Goal: Transaction & Acquisition: Purchase product/service

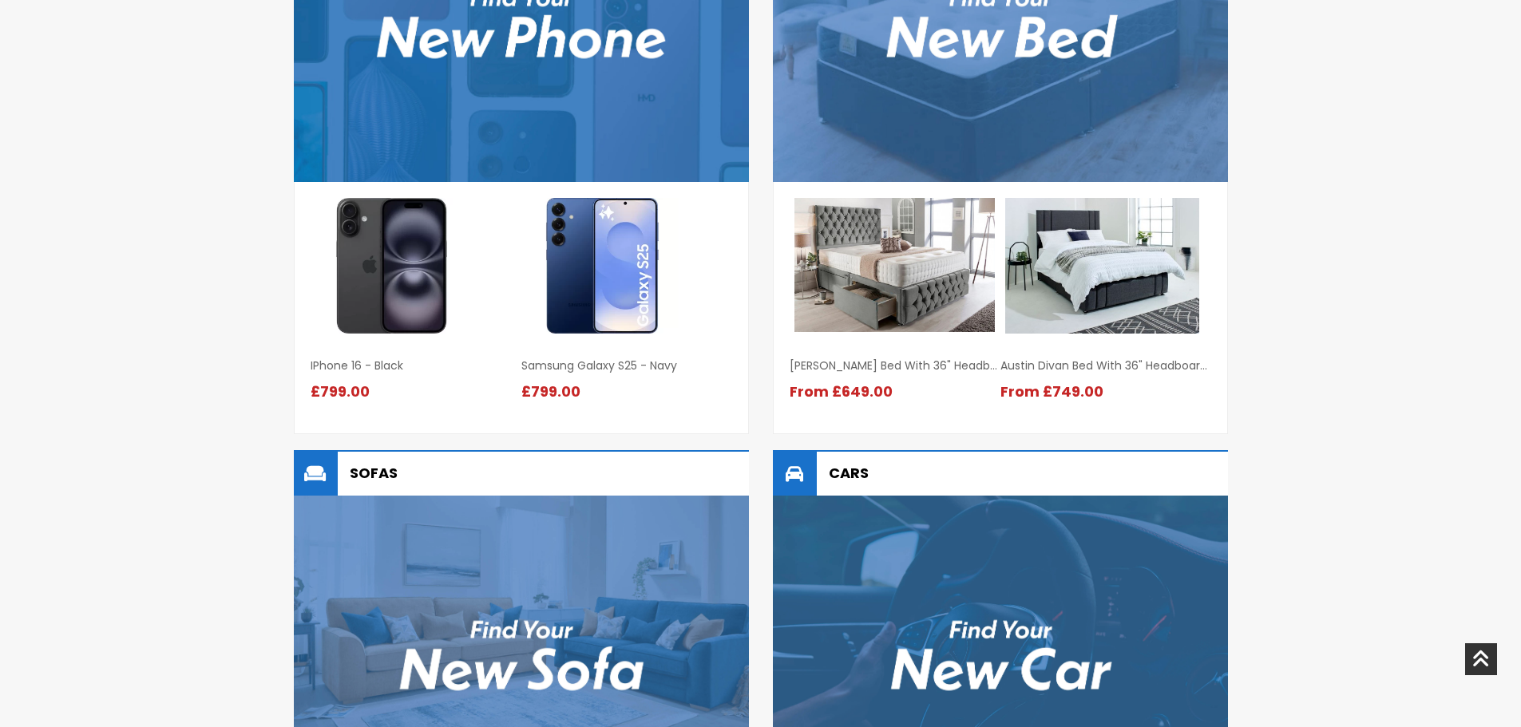
scroll to position [187, 0]
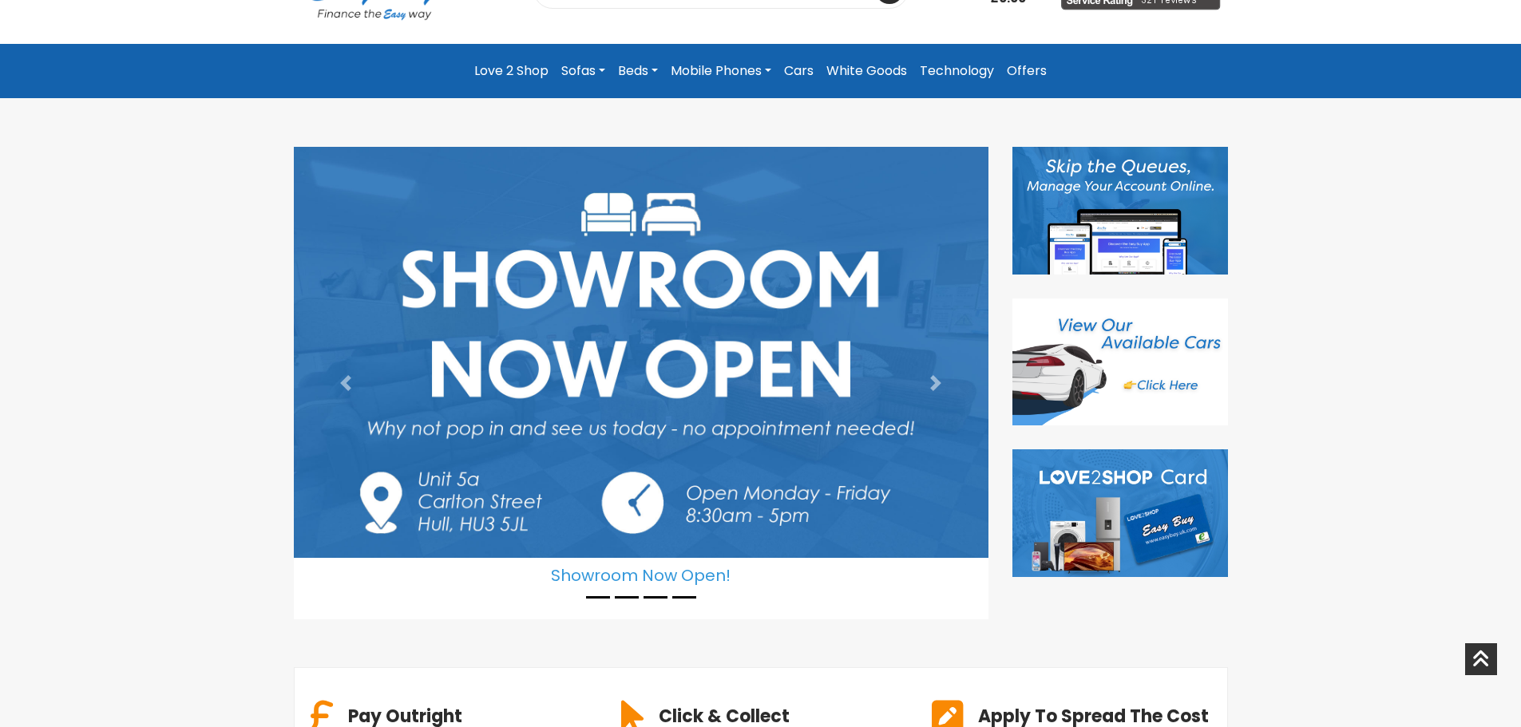
drag, startPoint x: 165, startPoint y: 306, endPoint x: 164, endPoint y: 129, distance: 177.3
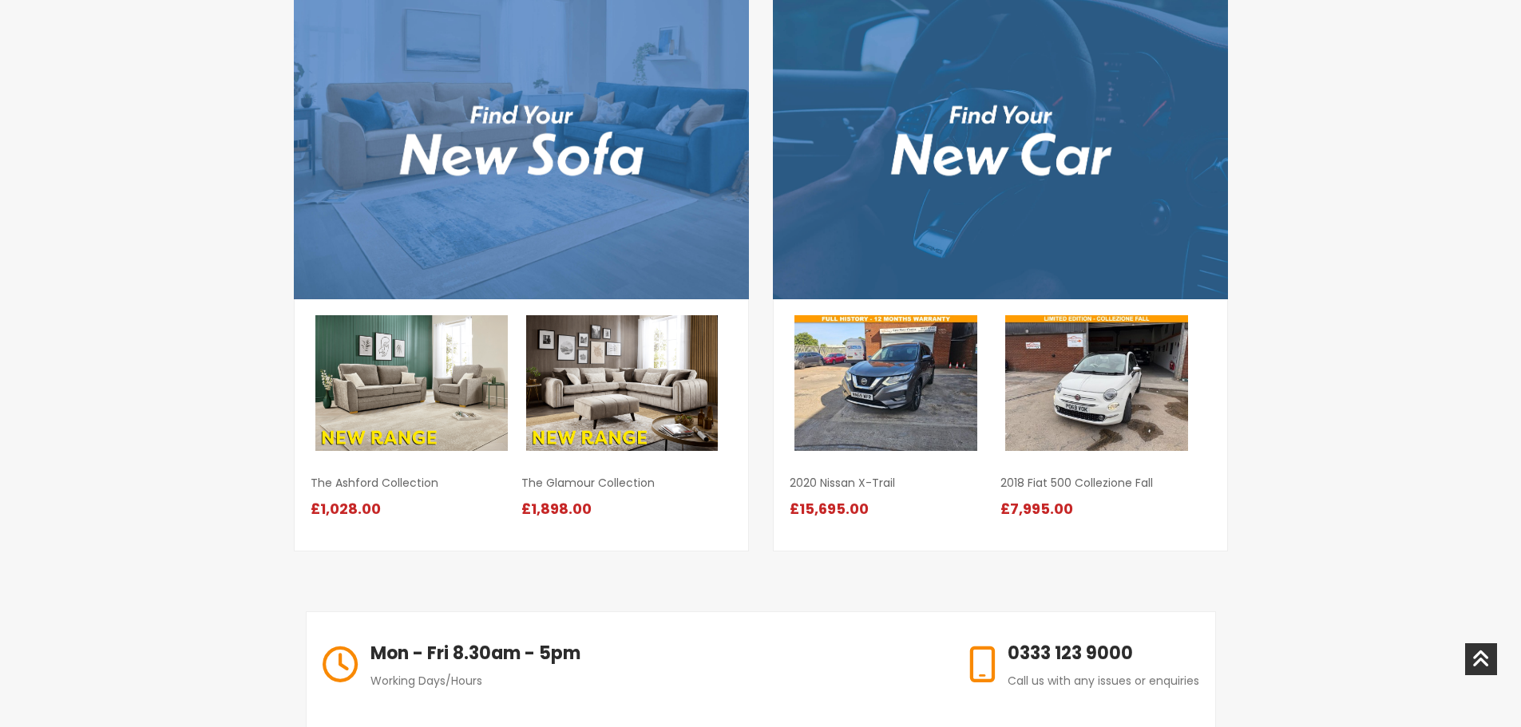
scroll to position [1504, 0]
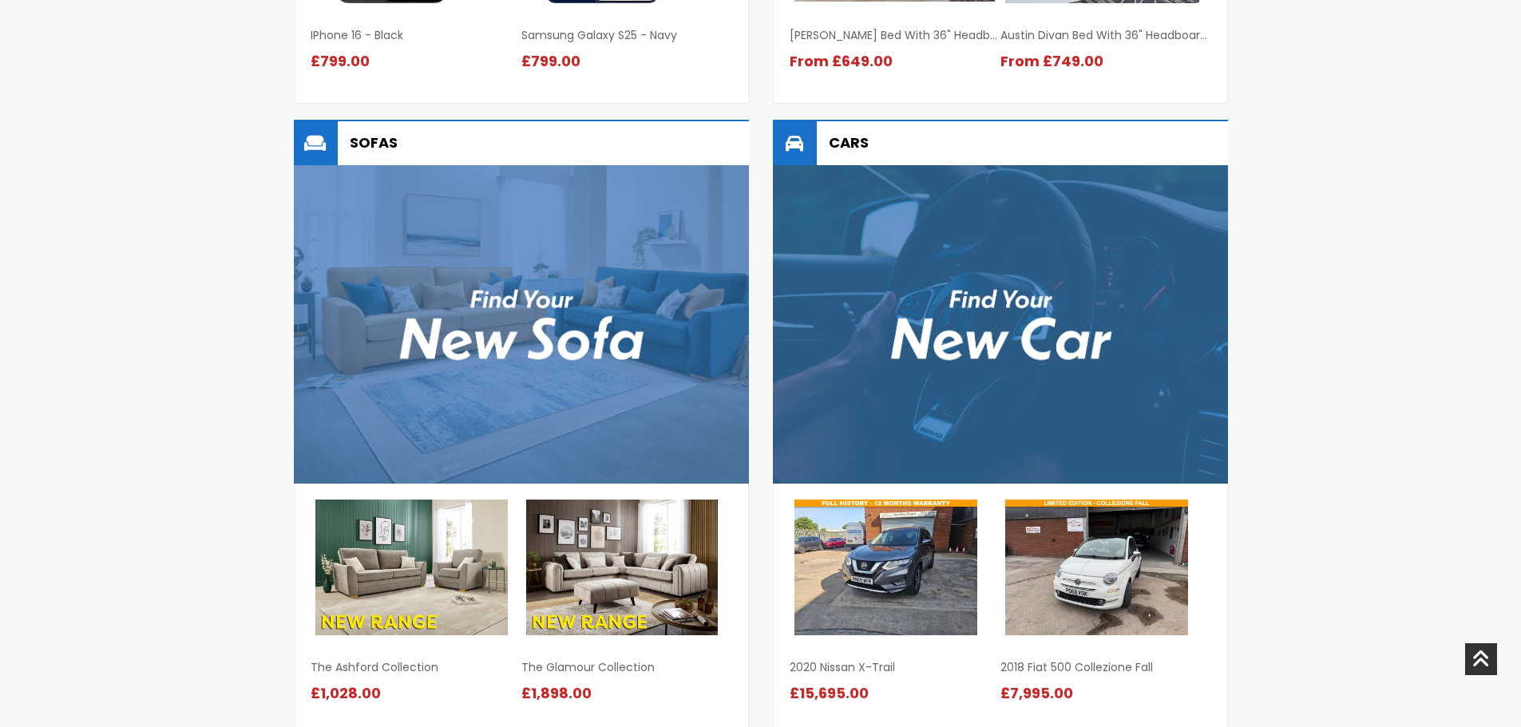
click at [1349, 379] on div "Mobile Phones iPhone 16 - Black iPhone 16 - Black" at bounding box center [760, 121] width 1521 height 1301
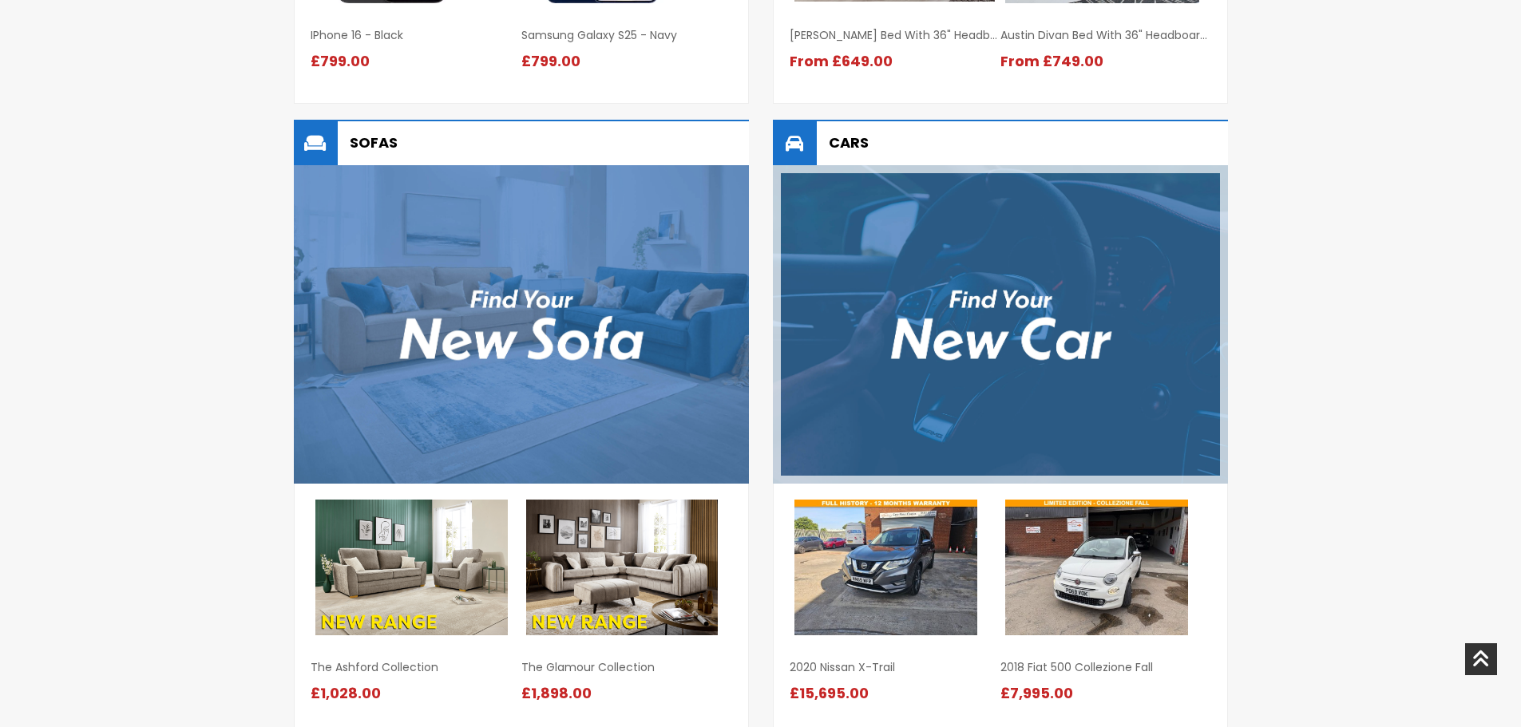
click at [1026, 308] on img at bounding box center [1000, 324] width 455 height 319
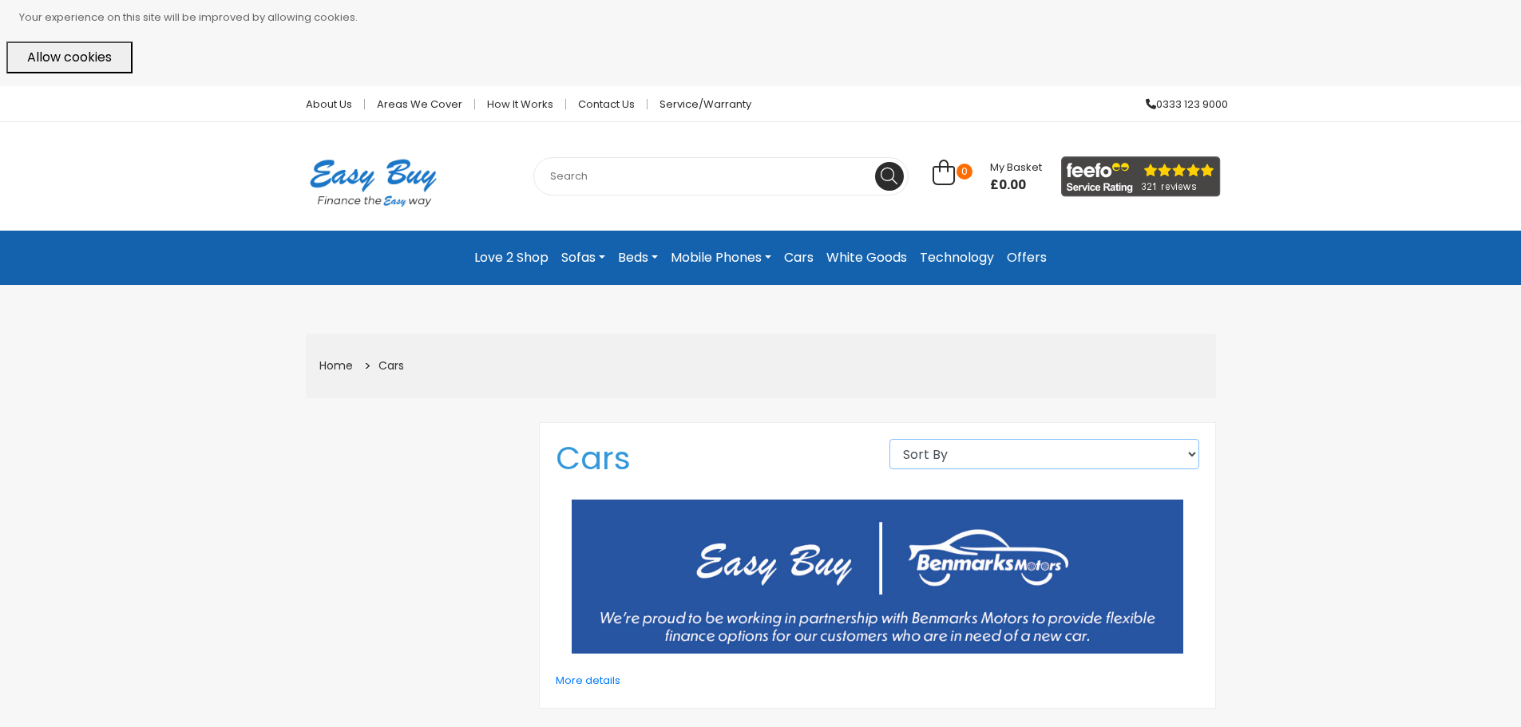
drag, startPoint x: 982, startPoint y: 452, endPoint x: 854, endPoint y: 331, distance: 176.2
click at [981, 451] on select "Sort By High to low Low to high Newest first Alphabetical" at bounding box center [1044, 454] width 310 height 30
click at [635, 164] on input "text" at bounding box center [720, 176] width 375 height 38
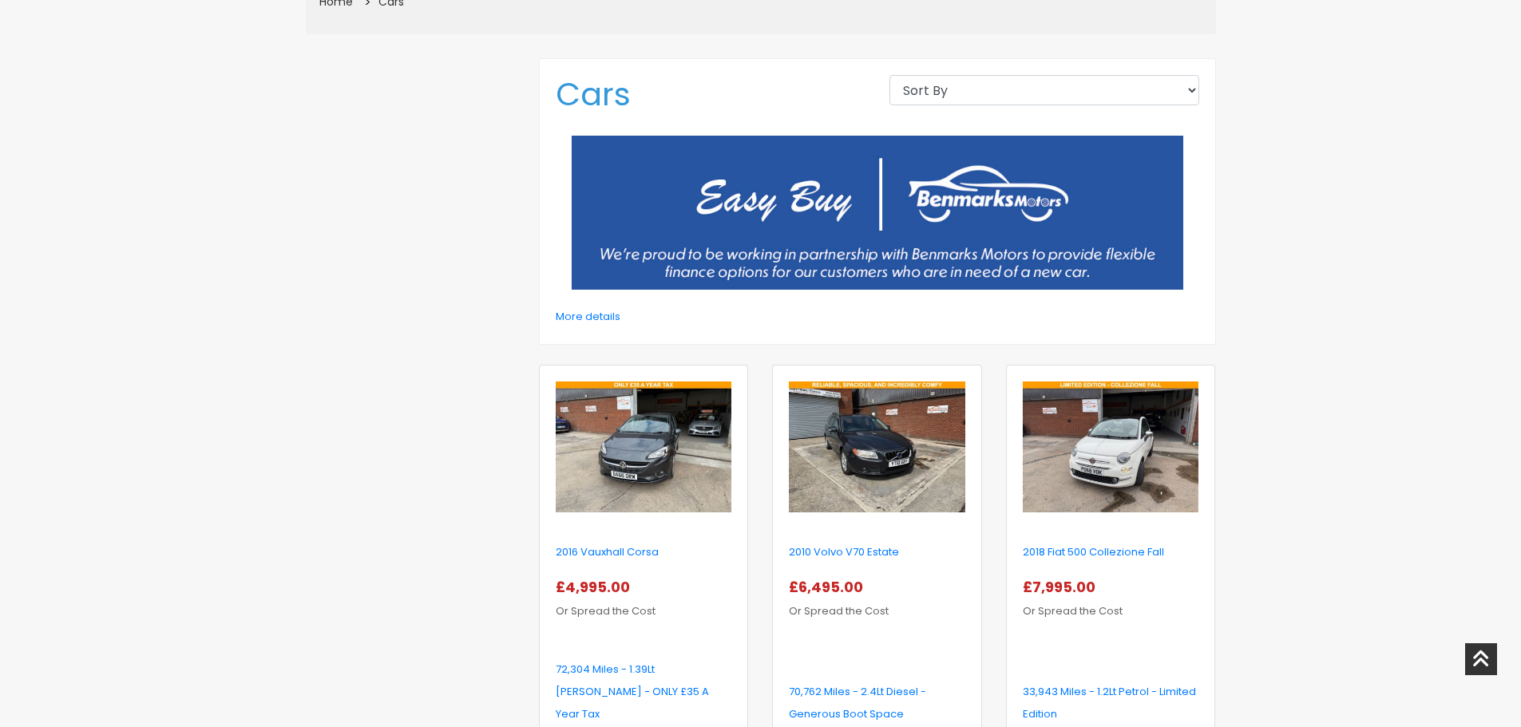
scroll to position [240, 0]
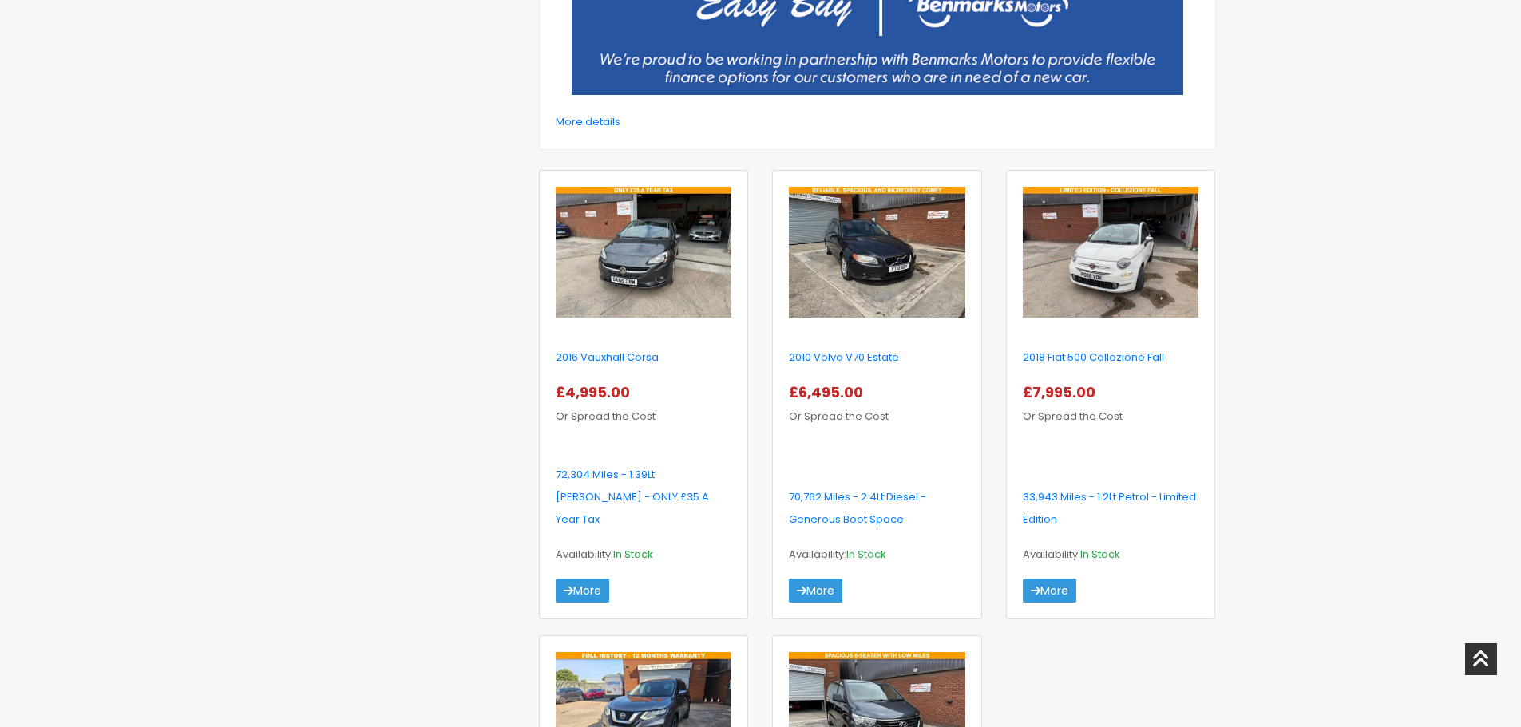
click at [1262, 381] on div "About Us Areas we cover How it works Contact Us Service/Warranty 0333 123 9000 …" at bounding box center [760, 640] width 1521 height 2227
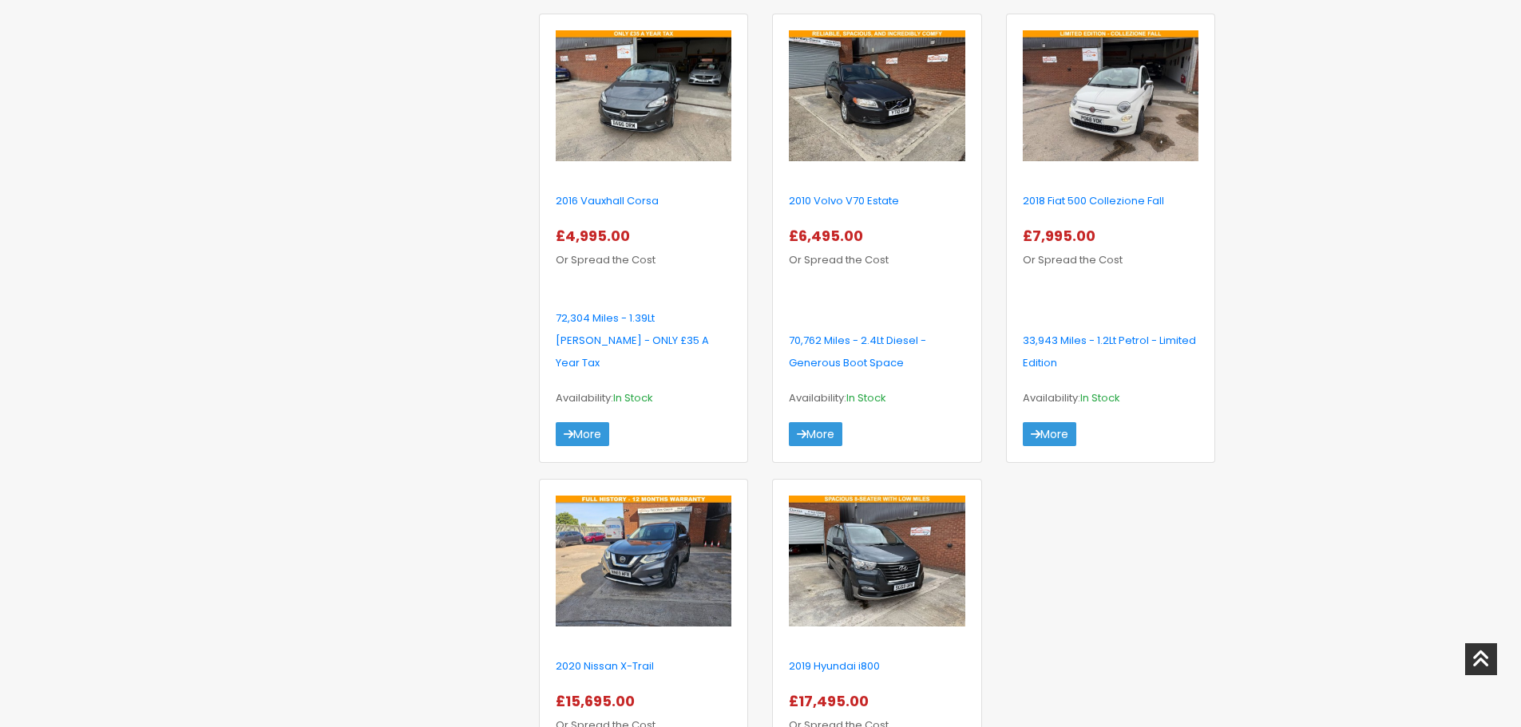
scroll to position [719, 0]
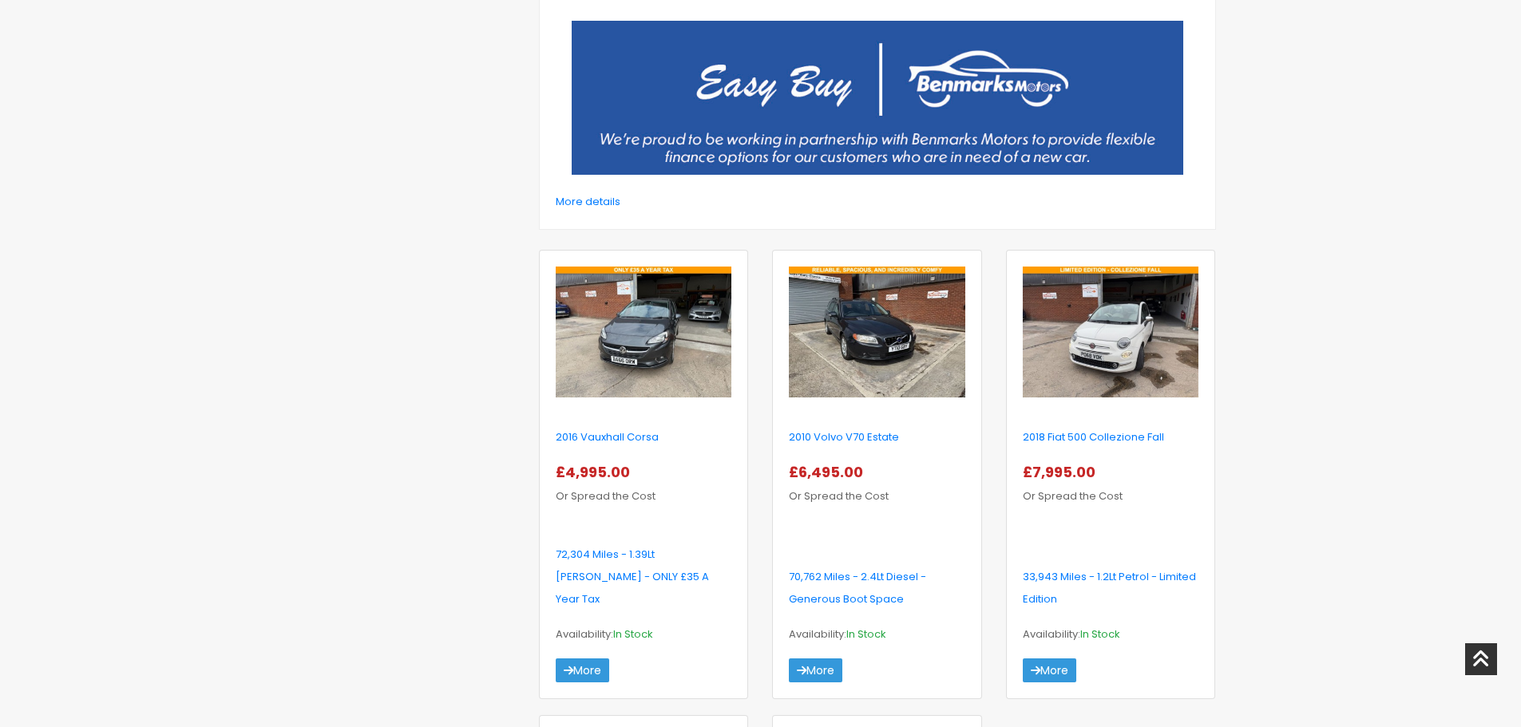
click at [1267, 382] on div "About Us Areas we cover How it works Contact Us Service/Warranty 0333 123 9000 …" at bounding box center [760, 720] width 1521 height 2227
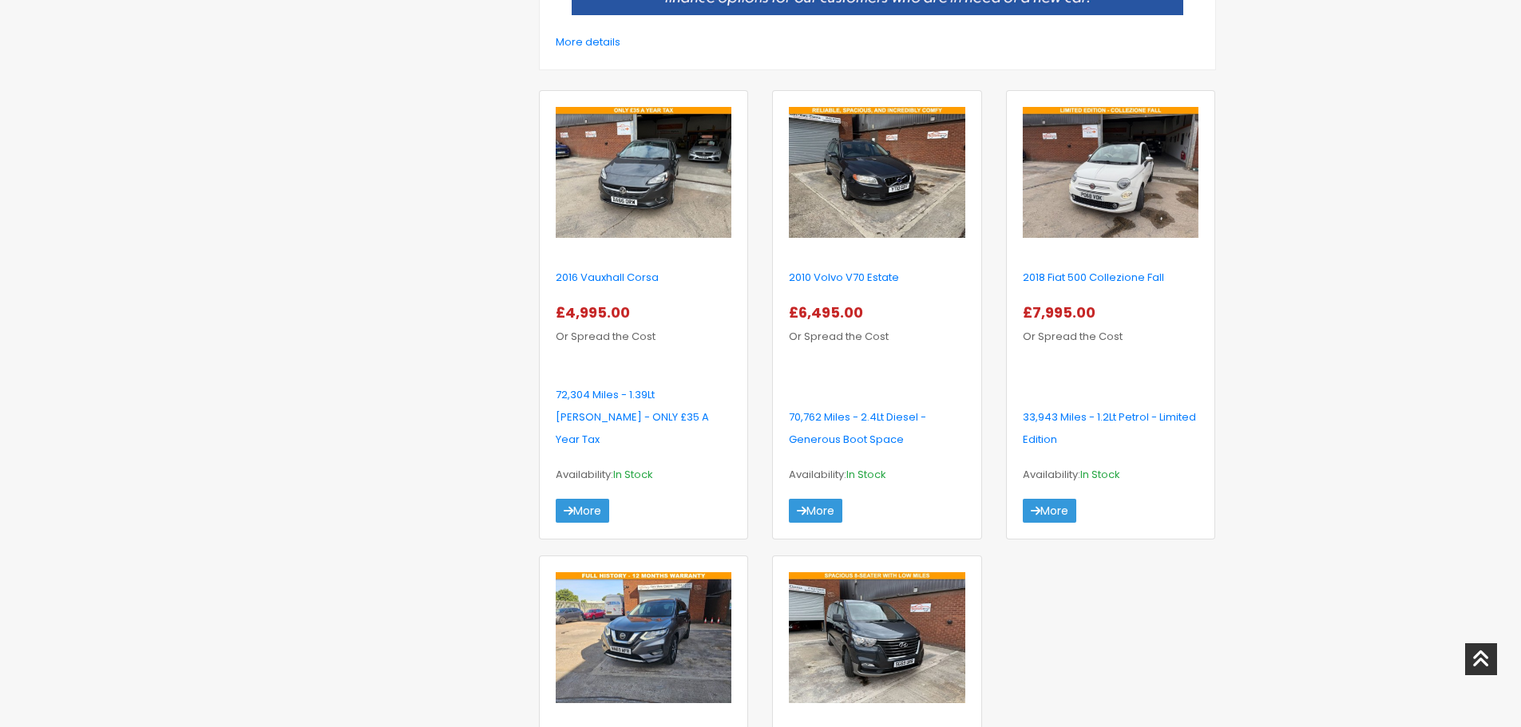
click at [1283, 365] on div "About Us Areas we cover How it works Contact Us Service/Warranty 0333 123 9000 …" at bounding box center [760, 560] width 1521 height 2227
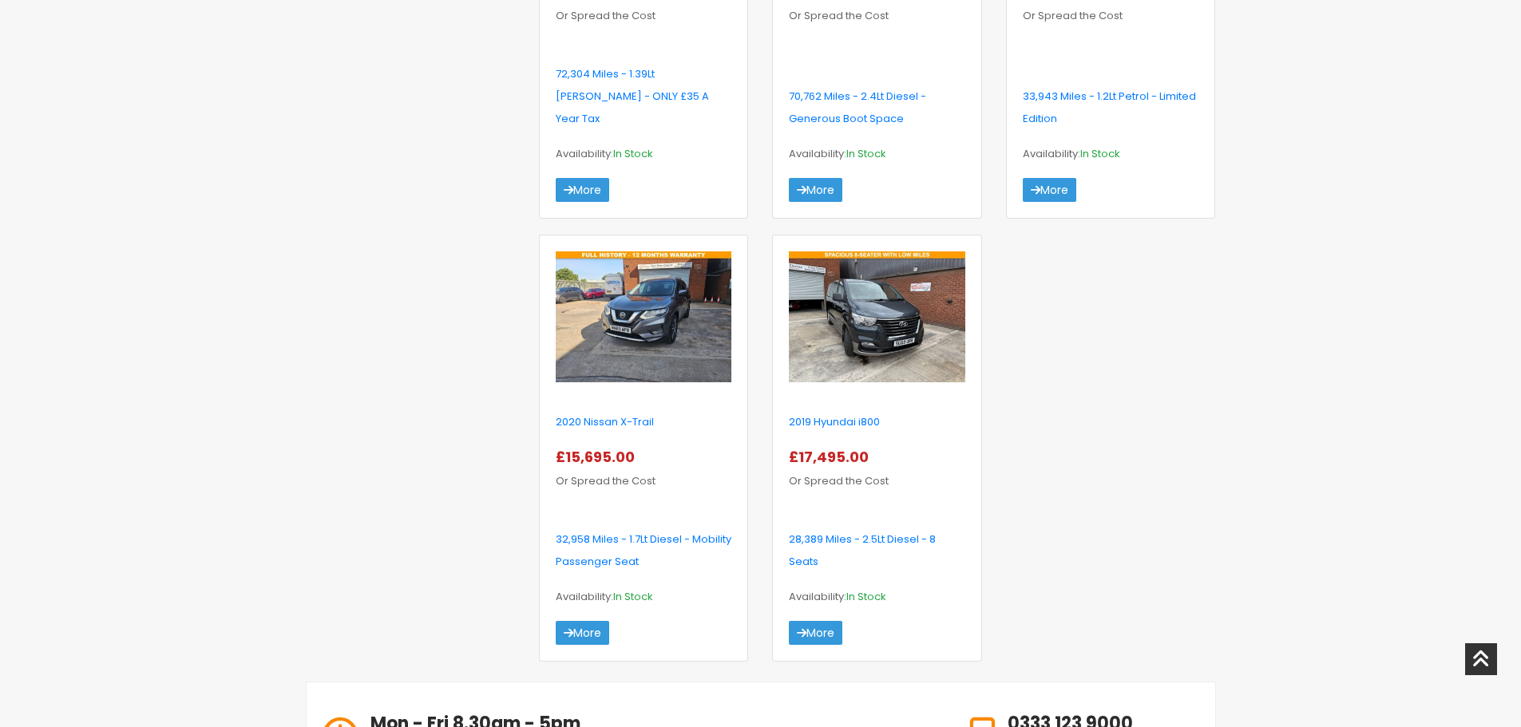
scroll to position [798, 0]
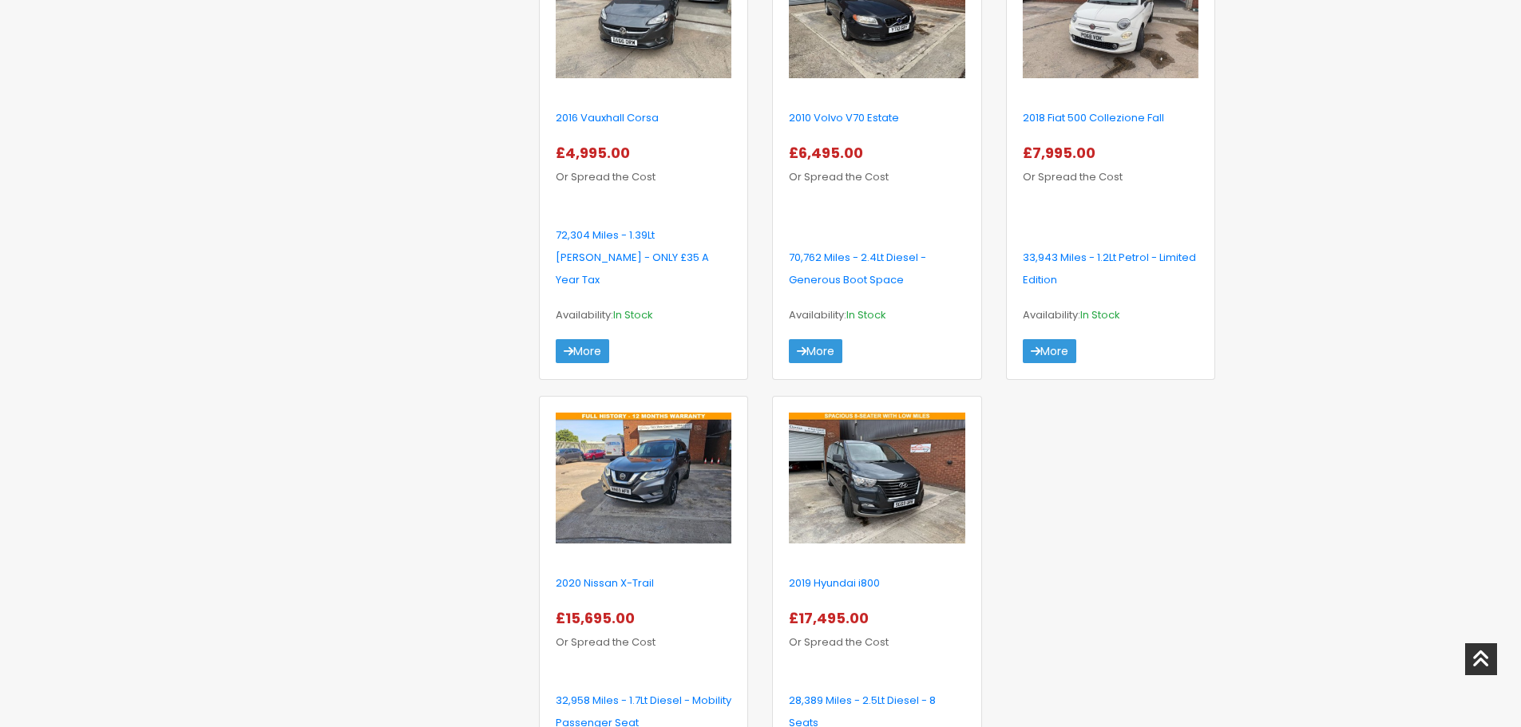
click at [1272, 450] on div "About Us Areas we cover How it works Contact Us Service/Warranty 0333 123 9000 …" at bounding box center [760, 401] width 1521 height 2227
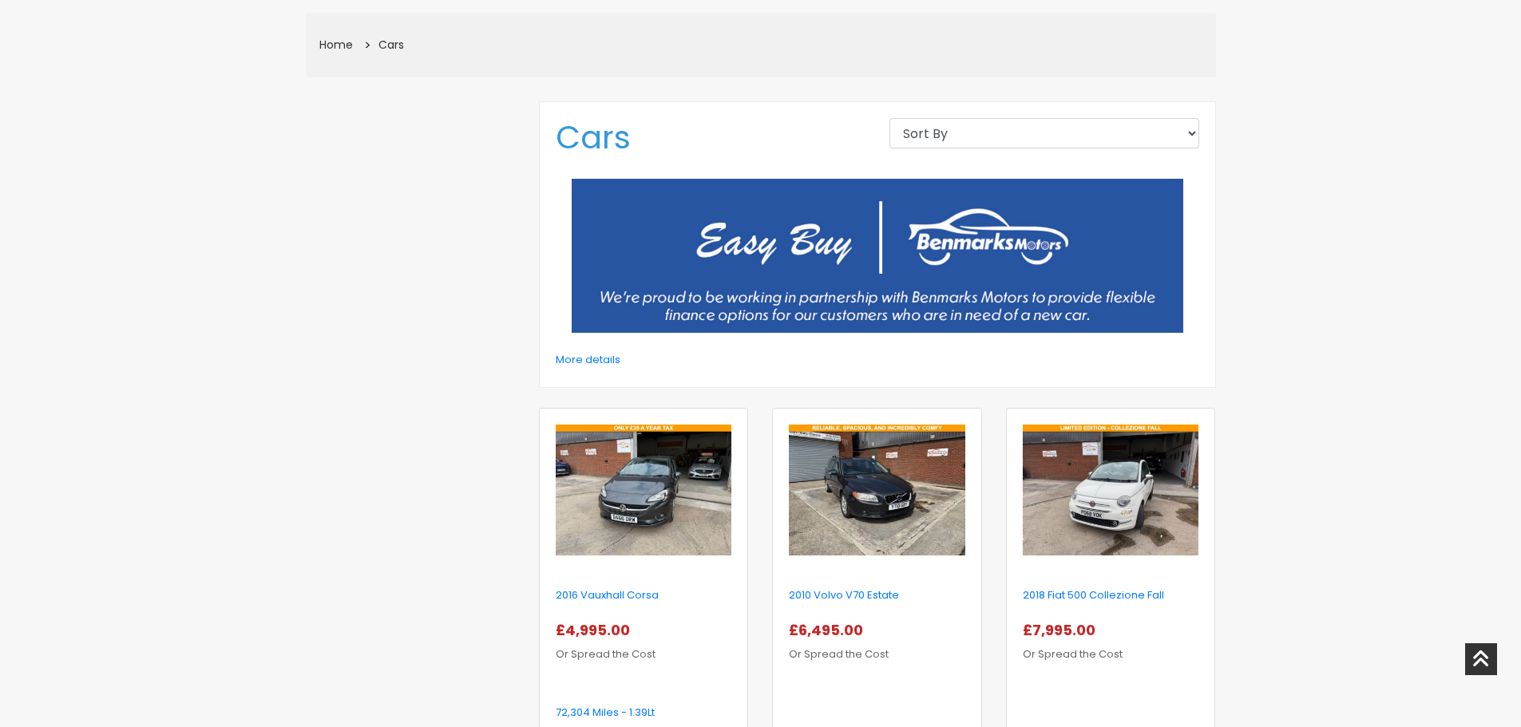
scroll to position [160, 0]
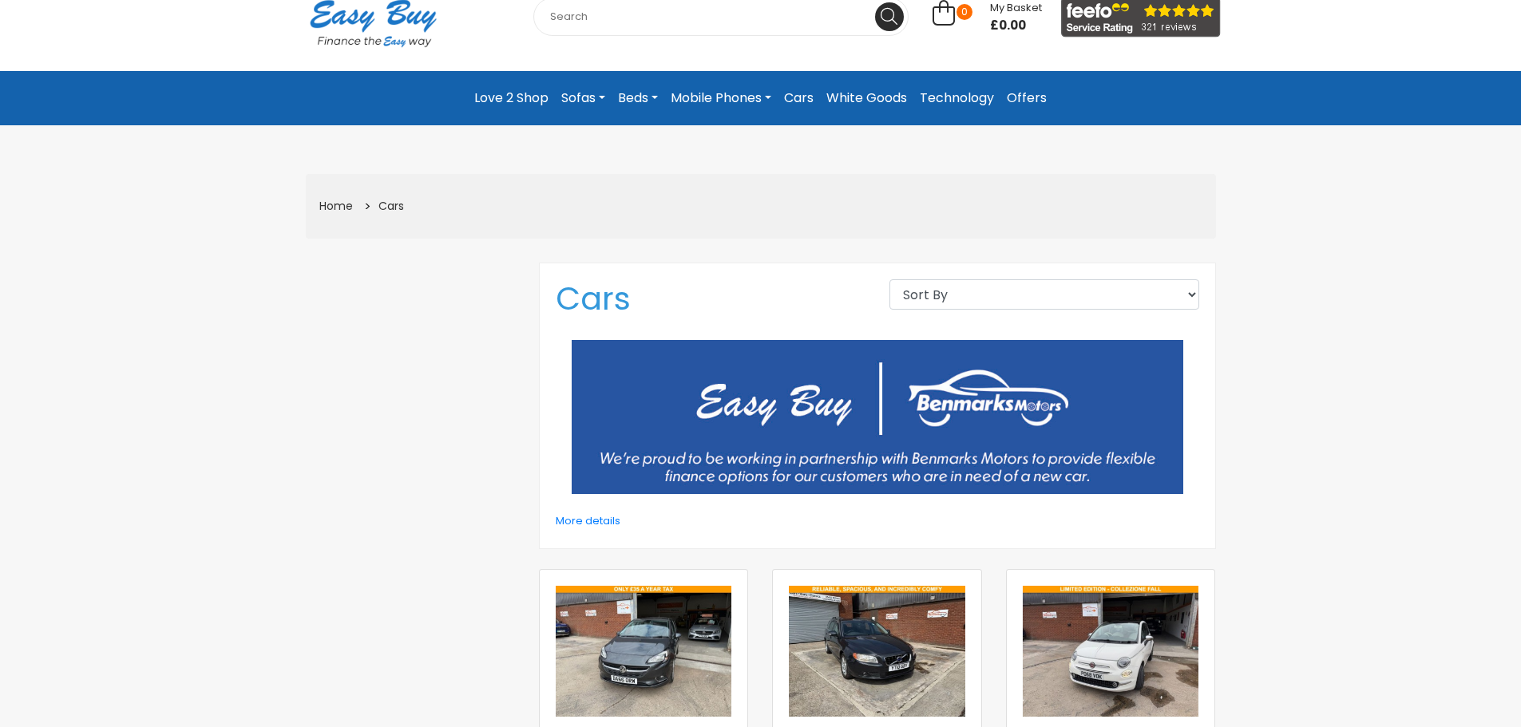
click at [955, 307] on select "Sort By High to low Low to high Newest first Alphabetical" at bounding box center [1044, 294] width 310 height 30
click at [963, 299] on select "Sort By High to low Low to high Newest first Alphabetical" at bounding box center [1044, 294] width 310 height 30
click at [575, 513] on p "More details" at bounding box center [878, 521] width 644 height 22
click at [576, 522] on link "More details" at bounding box center [588, 520] width 65 height 15
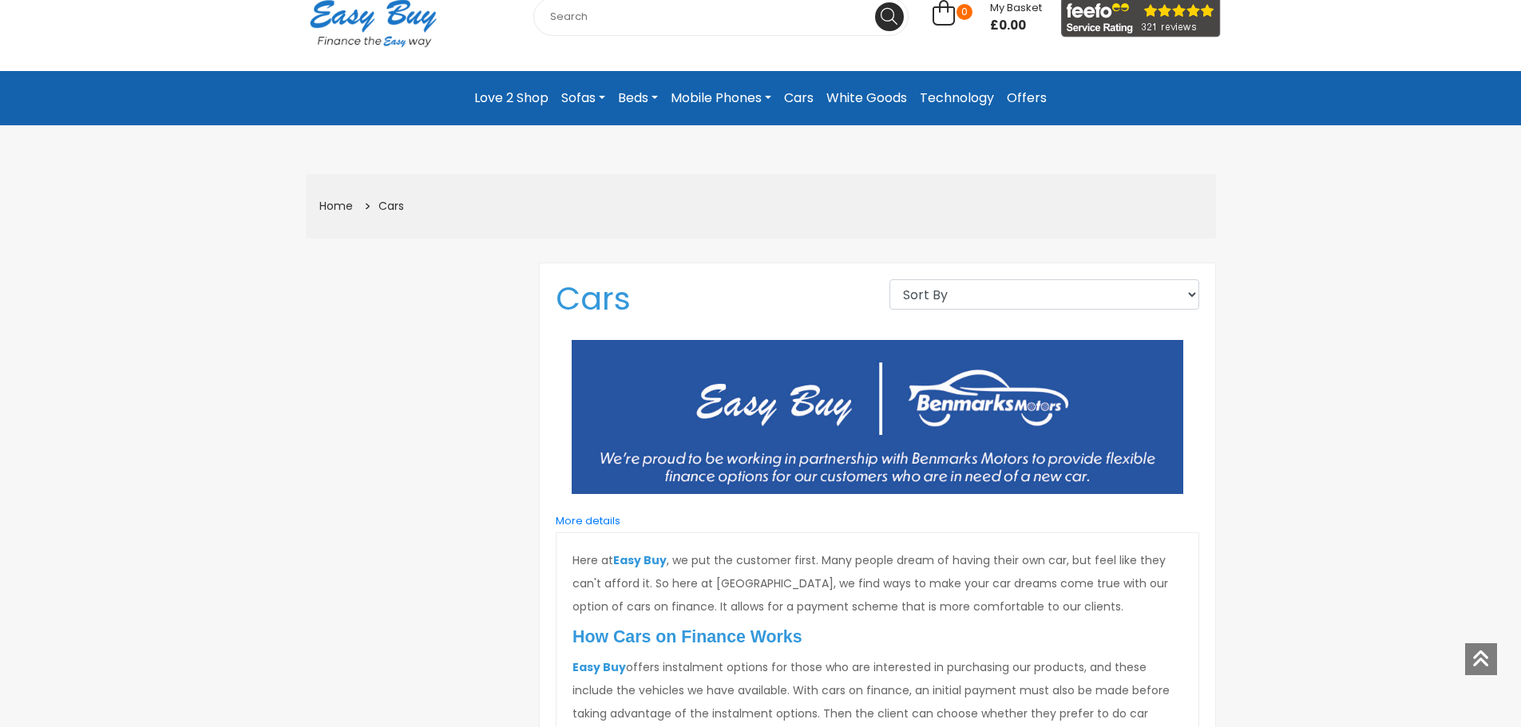
click at [825, 365] on img at bounding box center [878, 417] width 612 height 155
click at [846, 391] on img at bounding box center [878, 417] width 612 height 155
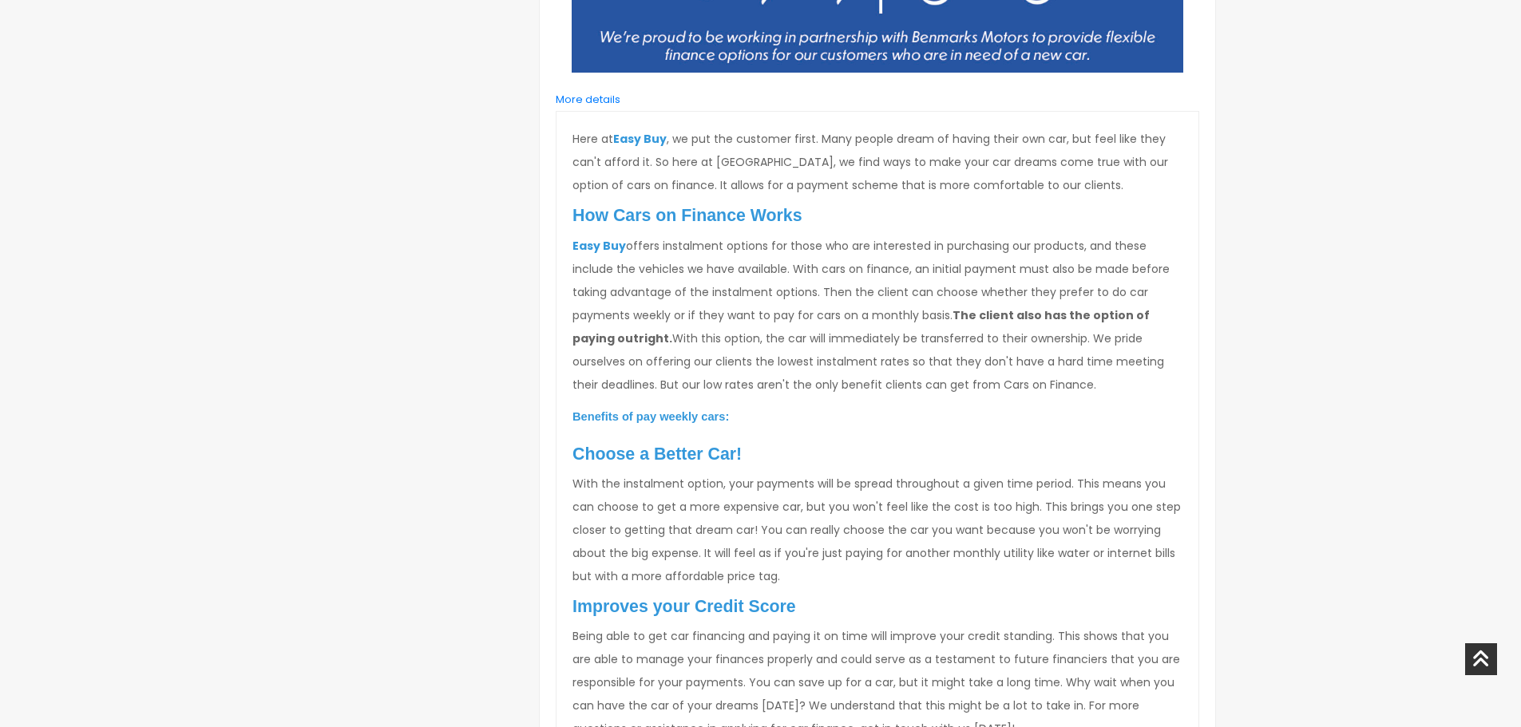
scroll to position [892, 0]
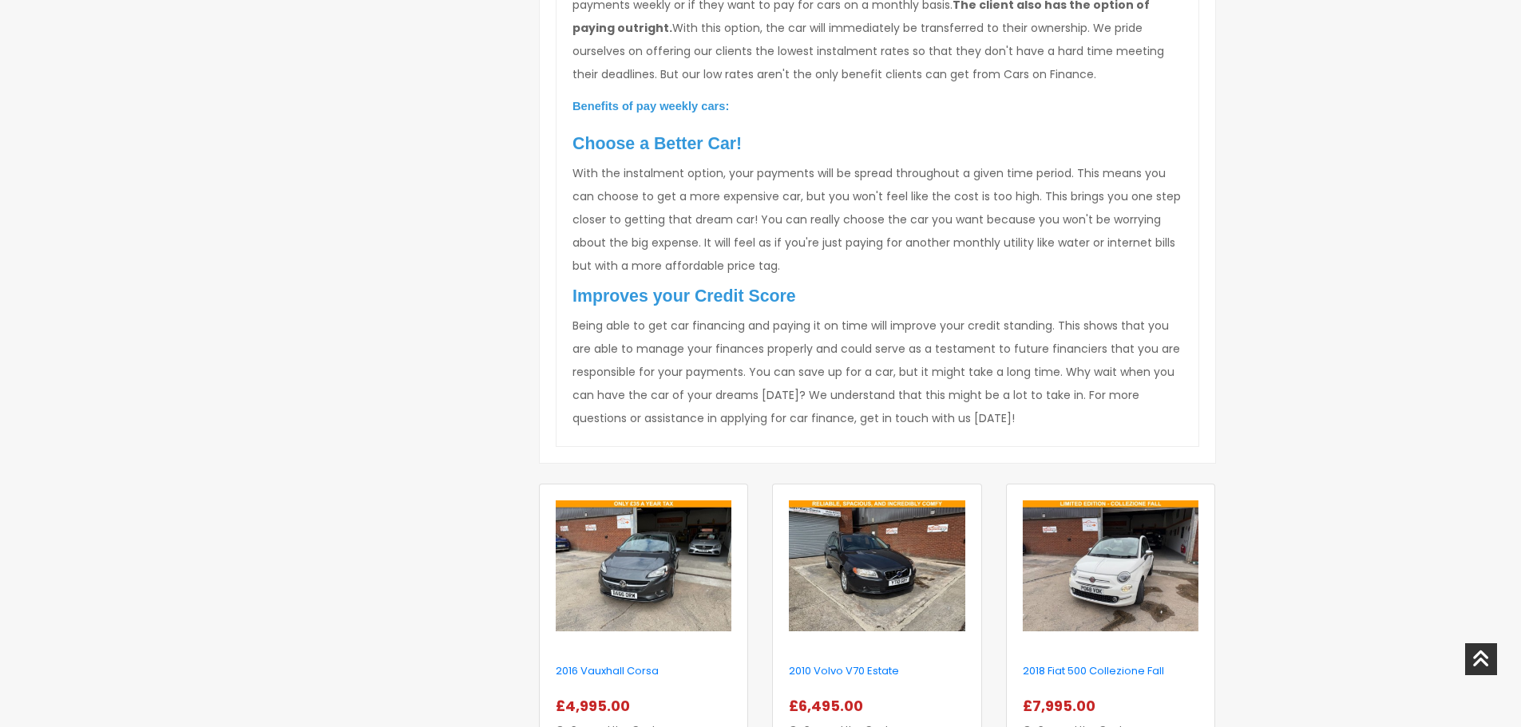
click at [404, 360] on div at bounding box center [411, 451] width 234 height 1843
drag, startPoint x: 684, startPoint y: 143, endPoint x: 722, endPoint y: 153, distance: 38.7
click at [689, 143] on span "Choose a Better Car!" at bounding box center [657, 143] width 169 height 19
drag, startPoint x: 764, startPoint y: 278, endPoint x: 720, endPoint y: 284, distance: 44.4
click at [763, 278] on h2 "Improves your Credit Score" at bounding box center [878, 293] width 610 height 30
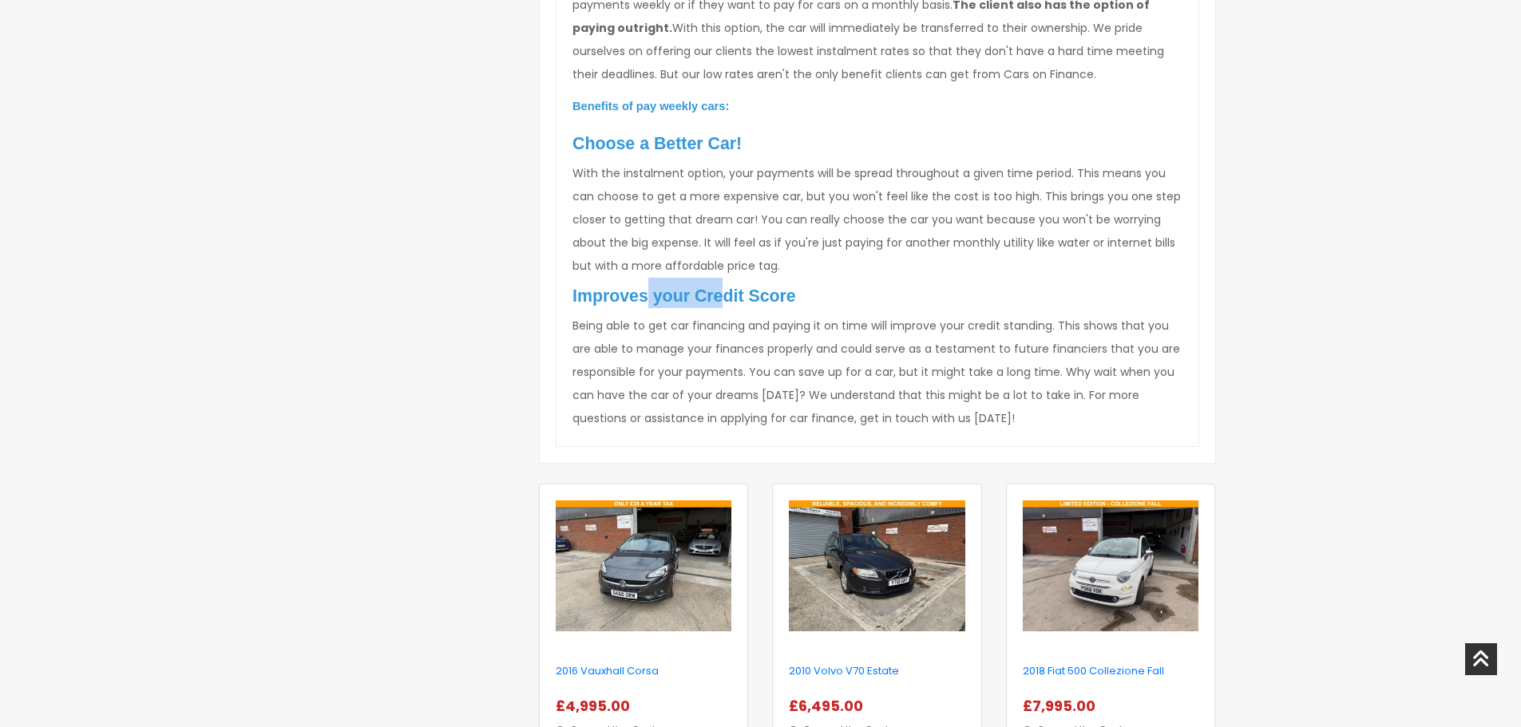
drag, startPoint x: 649, startPoint y: 291, endPoint x: 756, endPoint y: 300, distance: 107.4
click at [721, 295] on span "Improves your Credit Score" at bounding box center [685, 296] width 224 height 19
click at [756, 300] on span "Improves your Credit Score" at bounding box center [685, 296] width 224 height 19
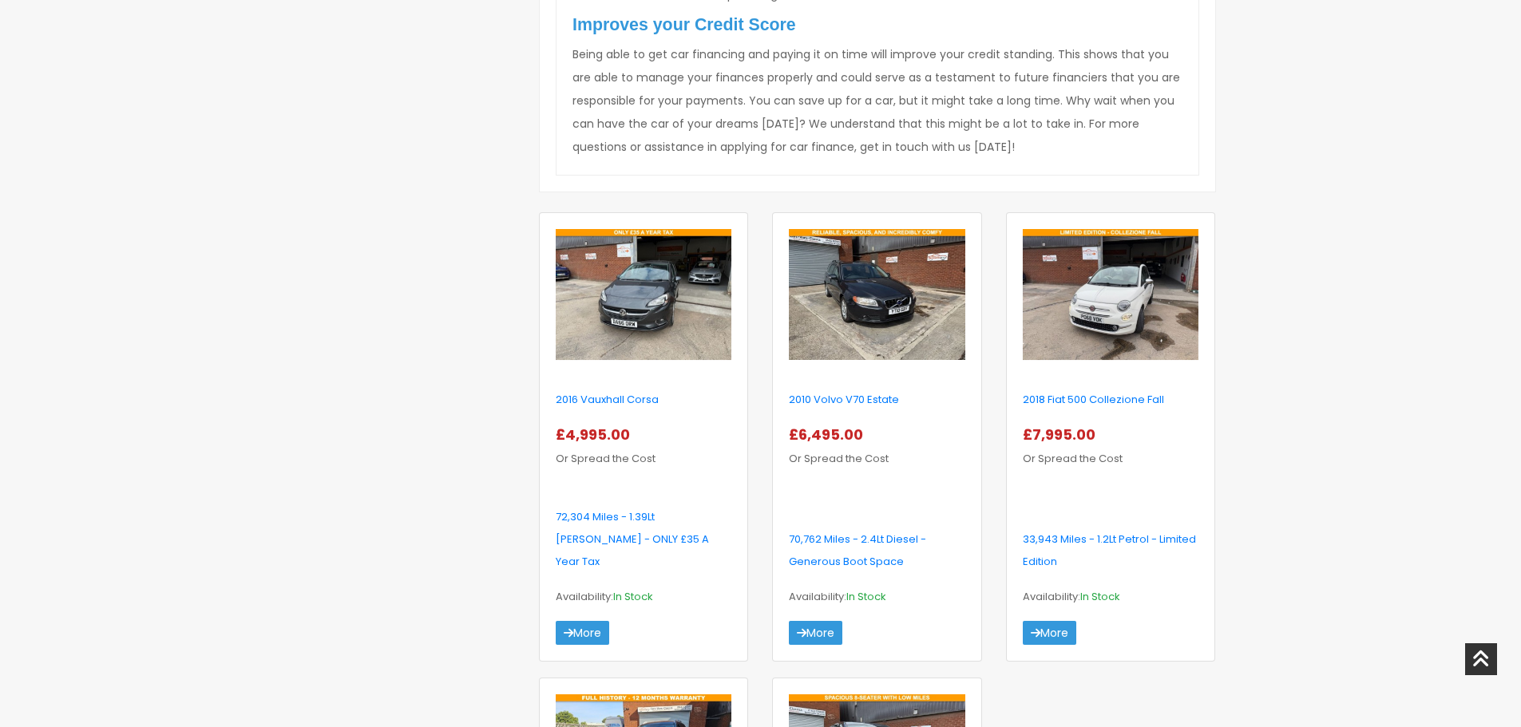
scroll to position [1211, 0]
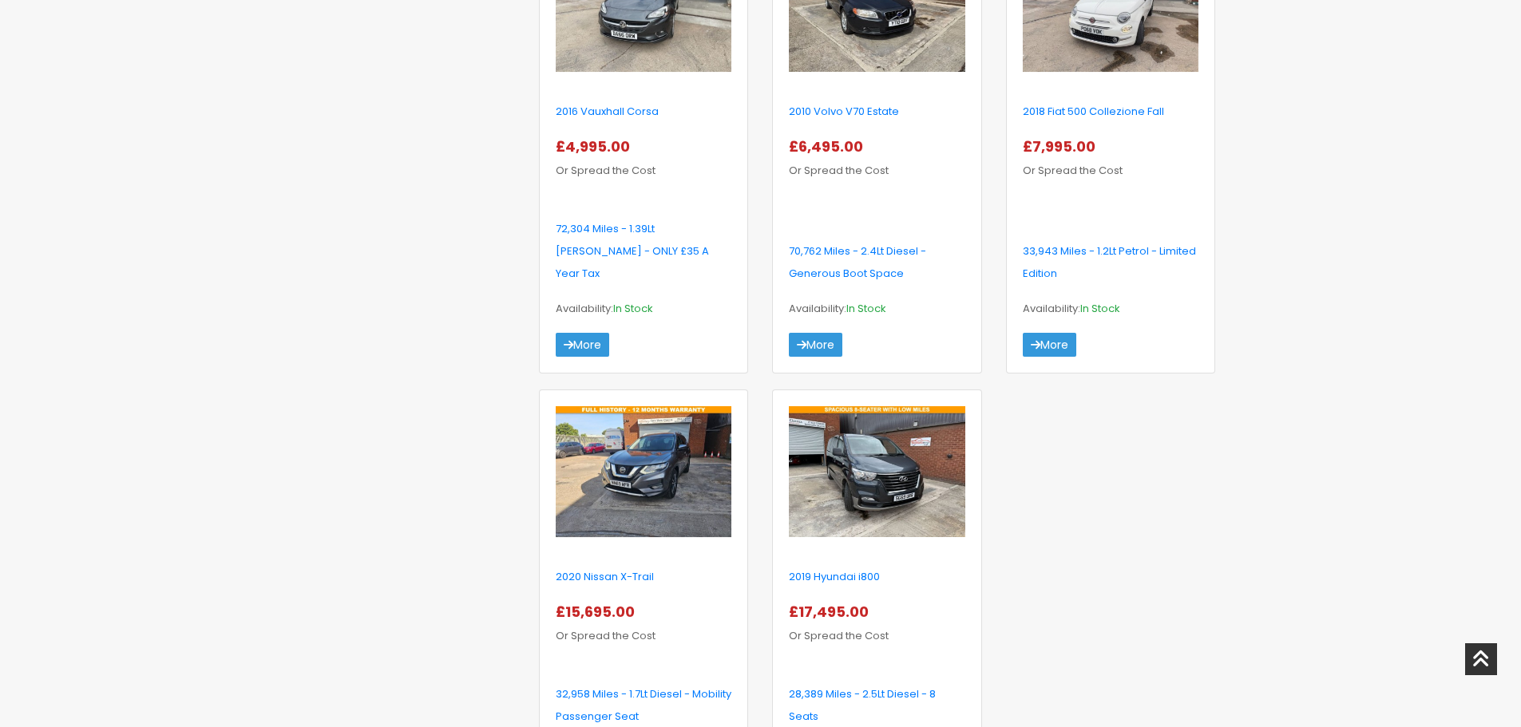
drag, startPoint x: 1226, startPoint y: 500, endPoint x: 1210, endPoint y: 466, distance: 36.8
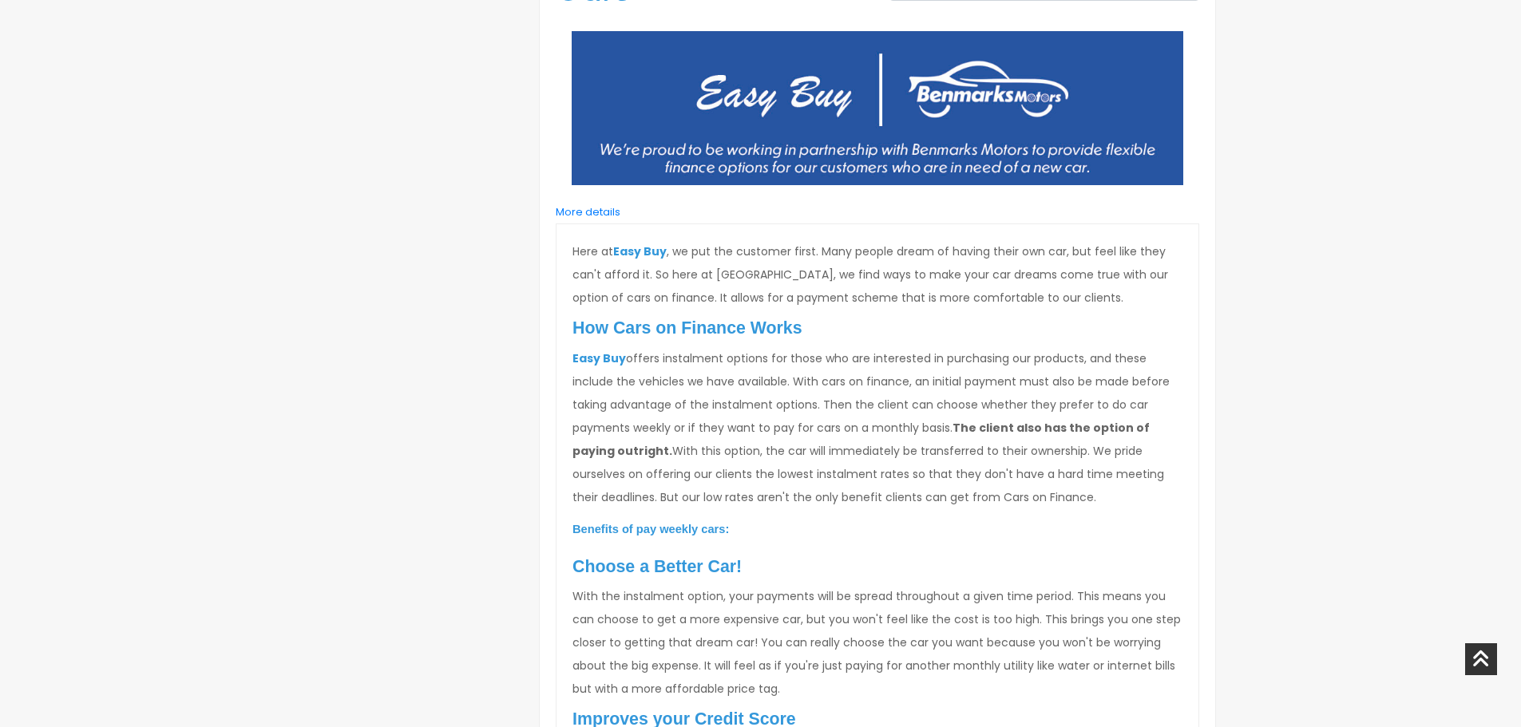
drag, startPoint x: 1220, startPoint y: 504, endPoint x: 1139, endPoint y: 312, distance: 207.9
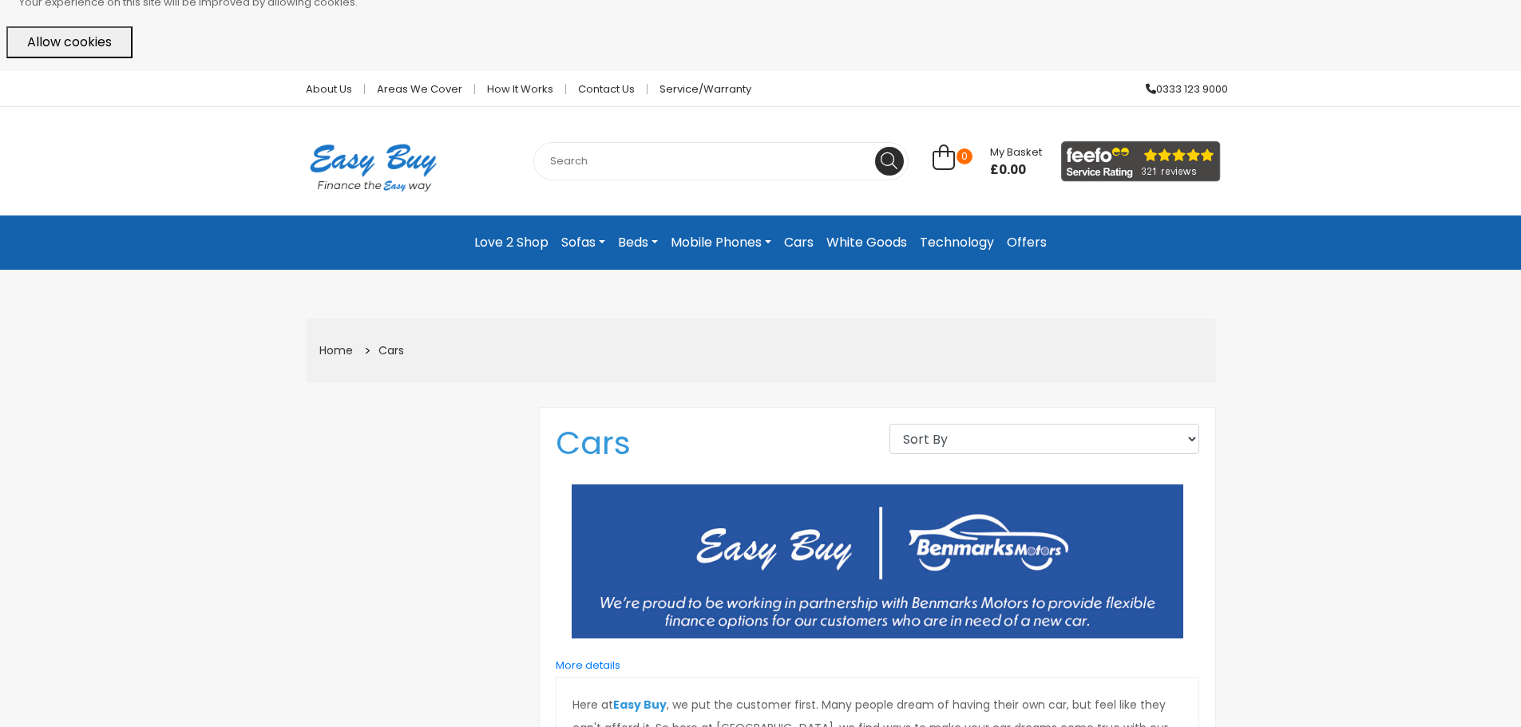
drag, startPoint x: 907, startPoint y: 303, endPoint x: 933, endPoint y: 263, distance: 47.4
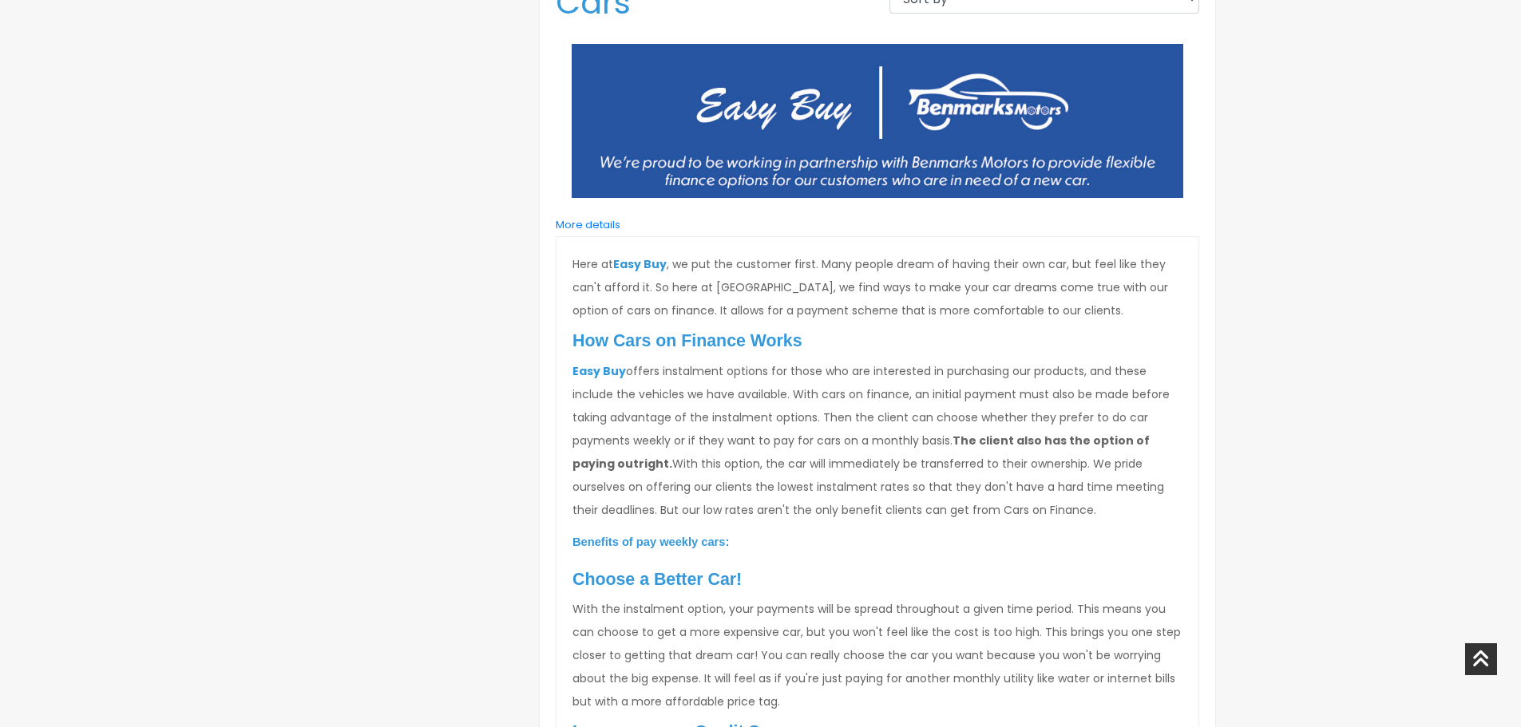
scroll to position [335, 0]
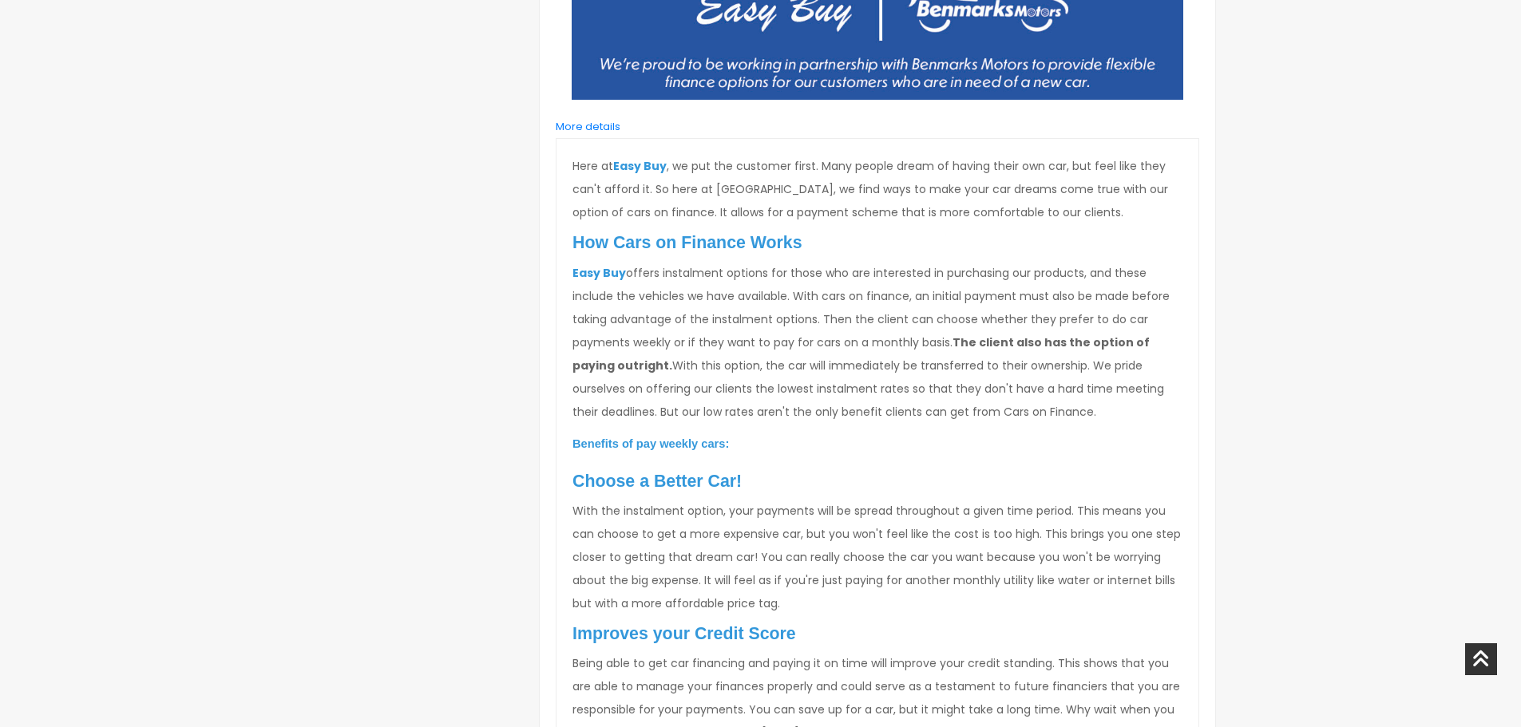
scroll to position [574, 0]
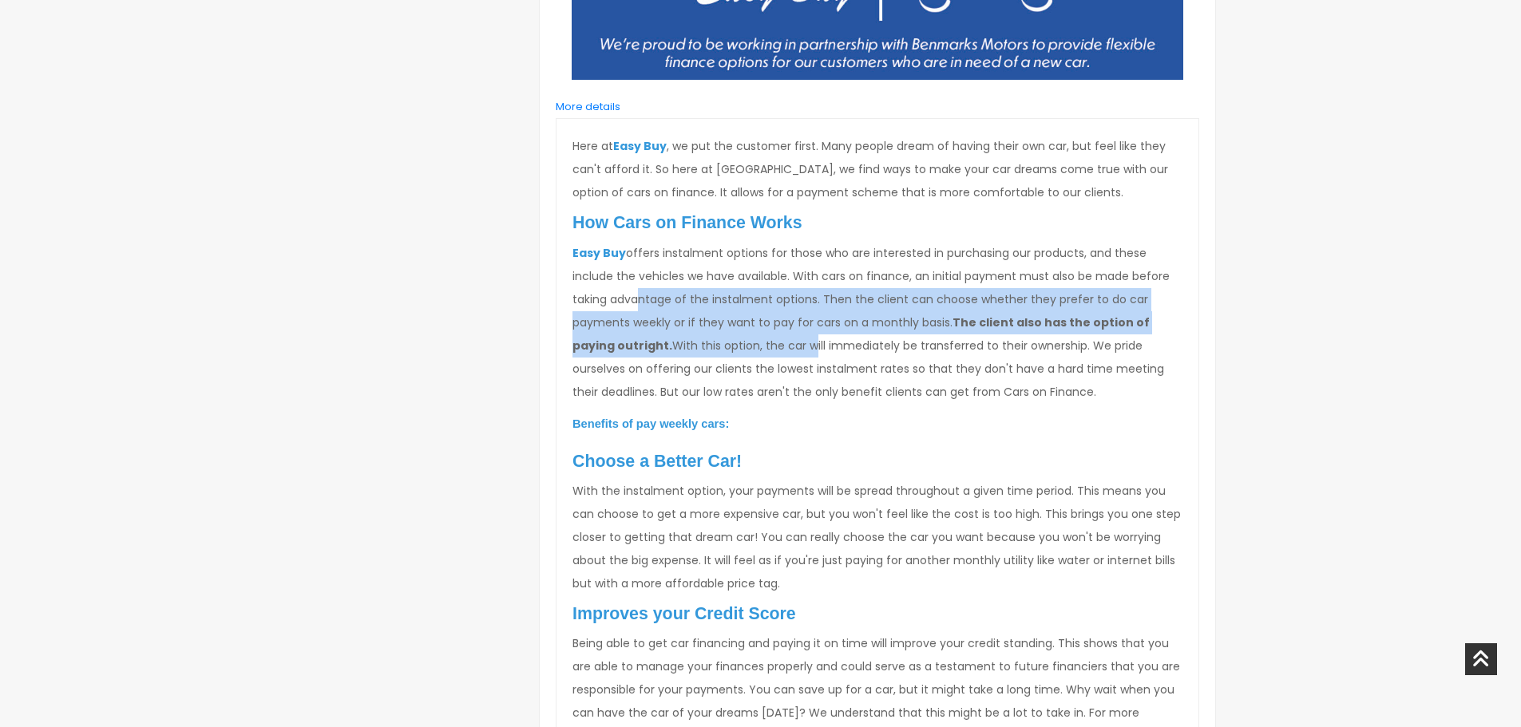
drag, startPoint x: 648, startPoint y: 298, endPoint x: 763, endPoint y: 336, distance: 122.0
click at [763, 336] on p "Easy Buy offers instalment options for those who are interested in purchasing o…" at bounding box center [878, 323] width 610 height 162
click at [759, 336] on p "Easy Buy offers instalment options for those who are interested in purchasing o…" at bounding box center [878, 323] width 610 height 162
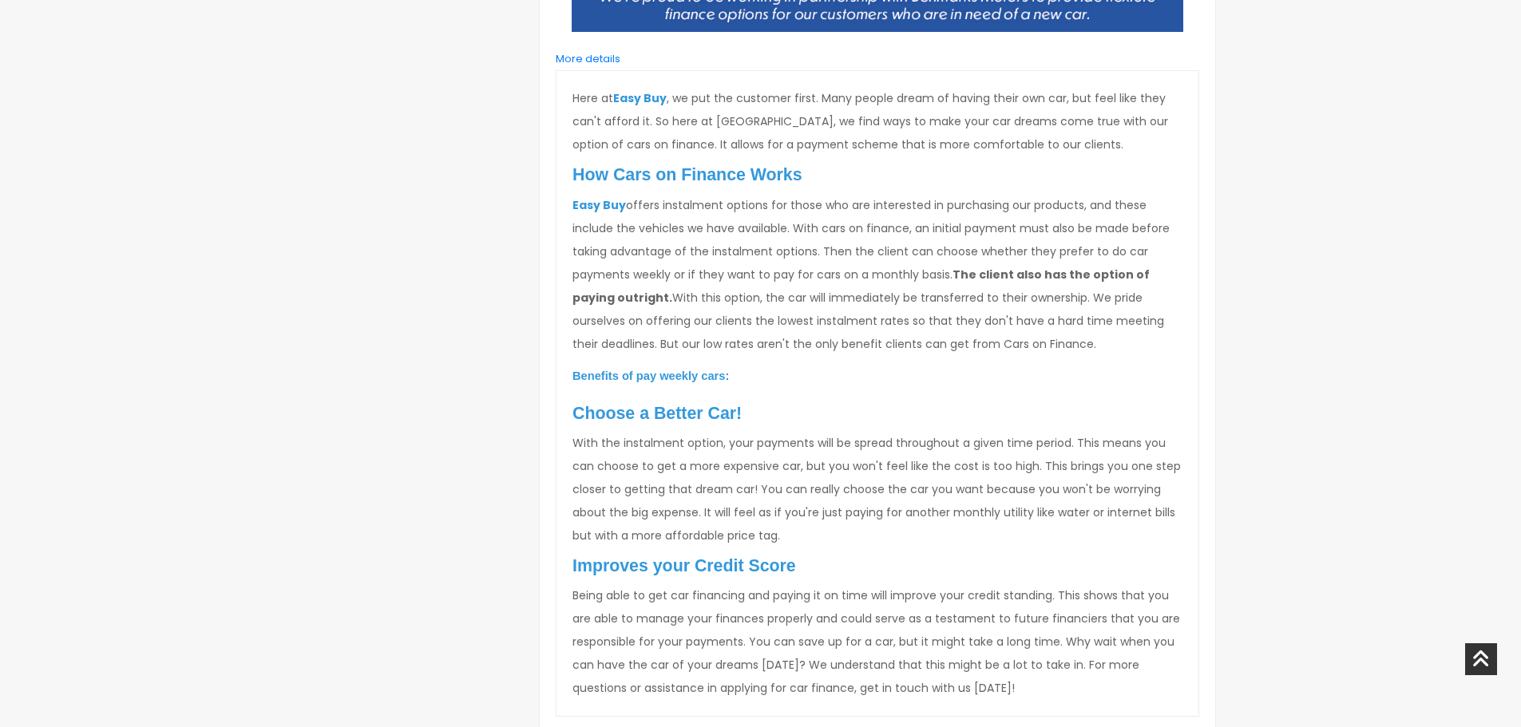
scroll to position [734, 0]
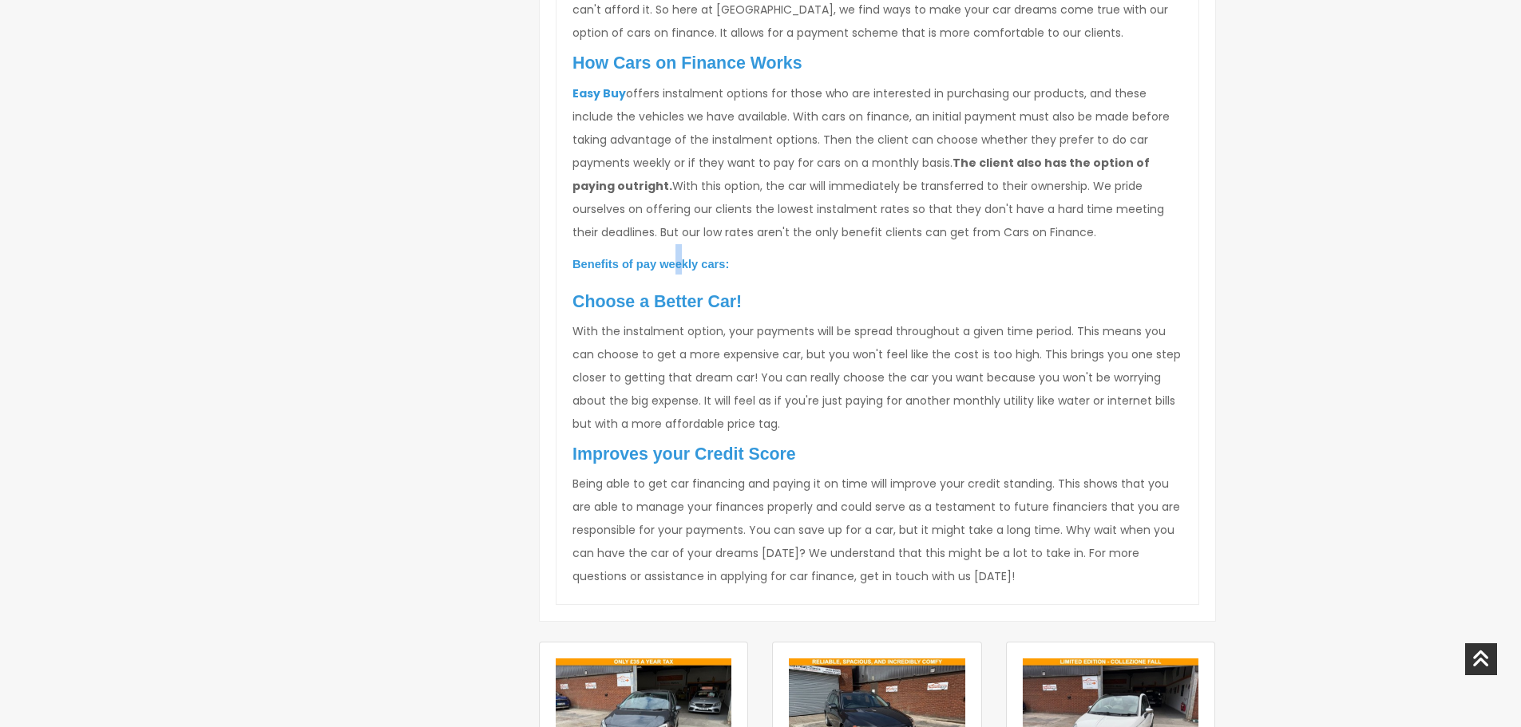
click at [679, 264] on span "Benefits of pay weekly cars:" at bounding box center [651, 264] width 157 height 13
click at [471, 311] on div at bounding box center [411, 610] width 234 height 1843
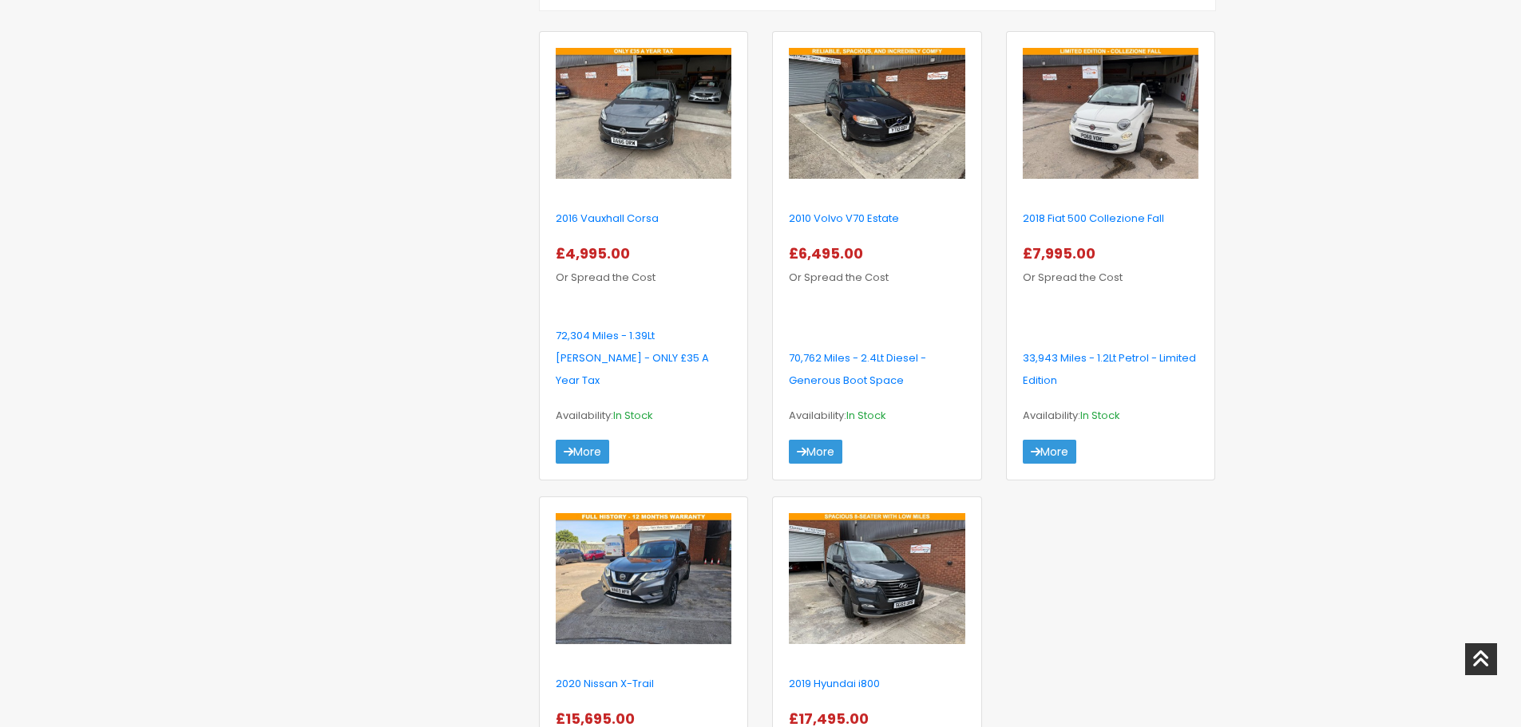
scroll to position [1373, 0]
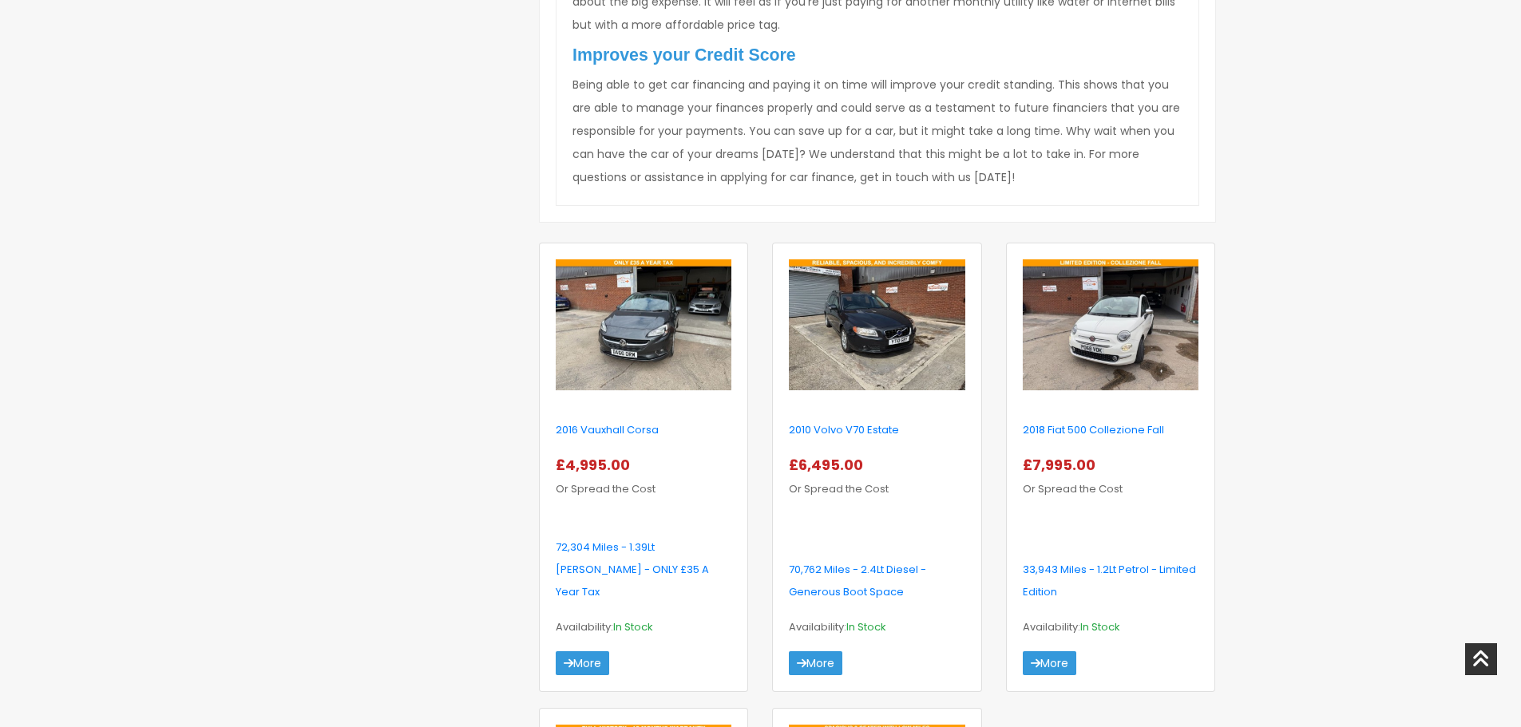
click at [1319, 382] on div "About Us Areas we cover How it works Contact Us Service/Warranty 0333 123 9000 …" at bounding box center [760, 390] width 1521 height 2874
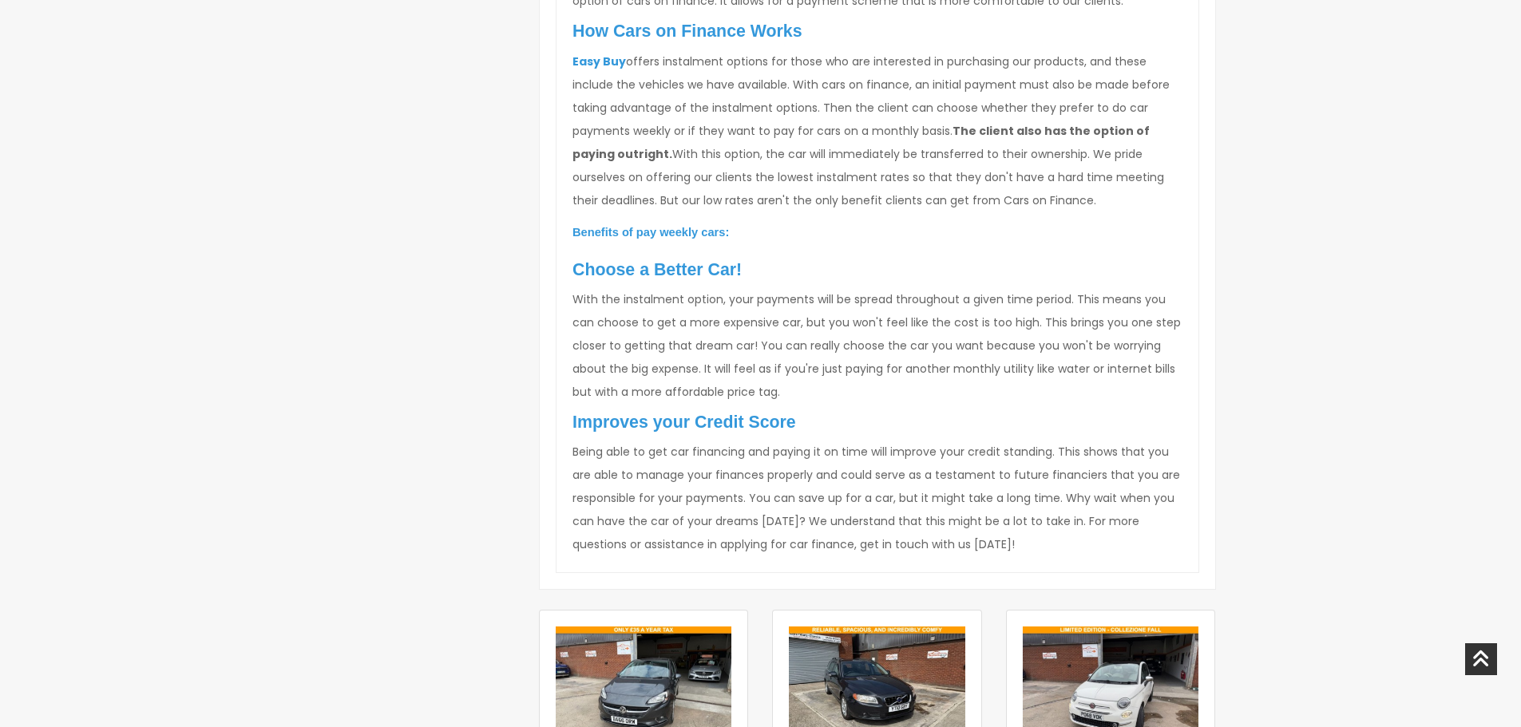
scroll to position [734, 0]
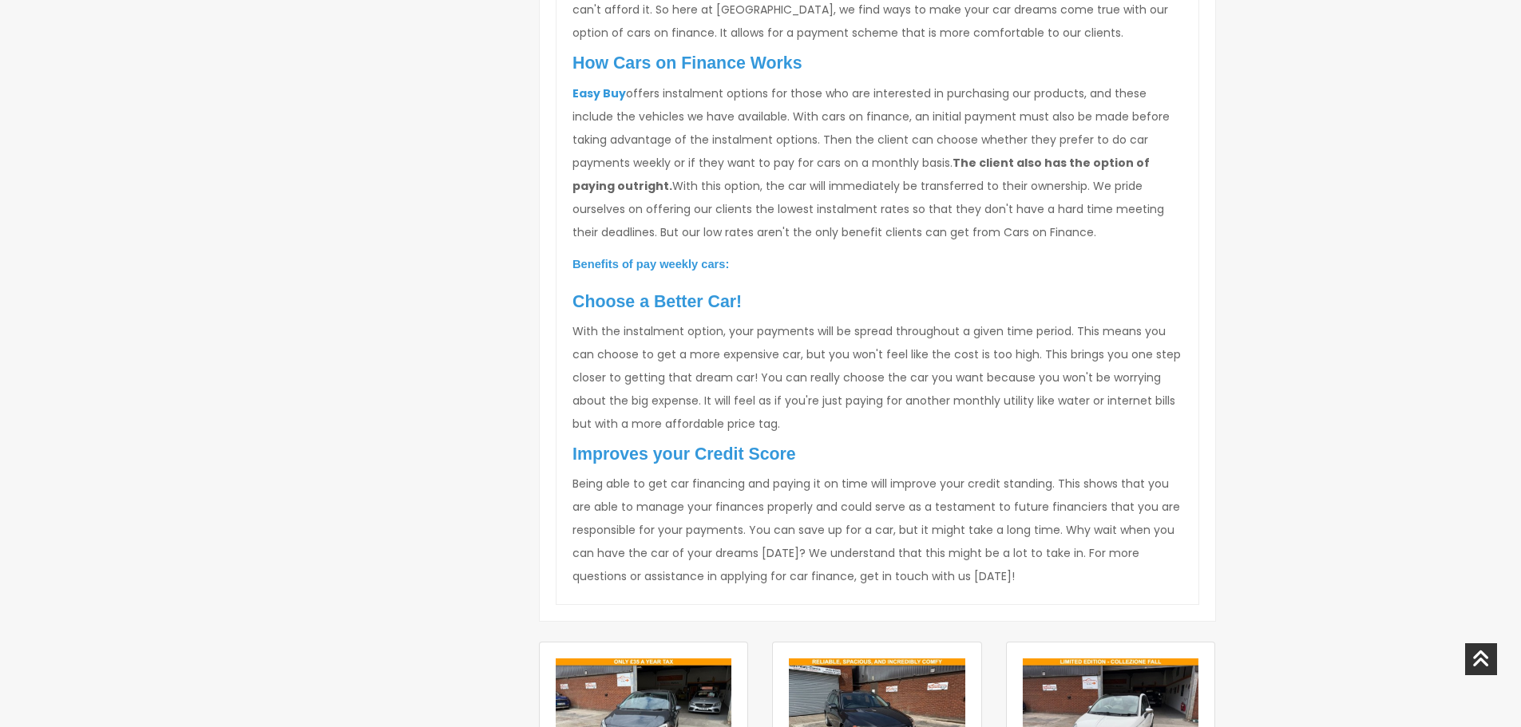
drag, startPoint x: 774, startPoint y: 302, endPoint x: 669, endPoint y: 281, distance: 106.6
click at [710, 288] on h2 "Choose a Better Car!" at bounding box center [878, 298] width 610 height 30
click at [642, 266] on span "Benefits of pay weekly cars:" at bounding box center [651, 264] width 157 height 13
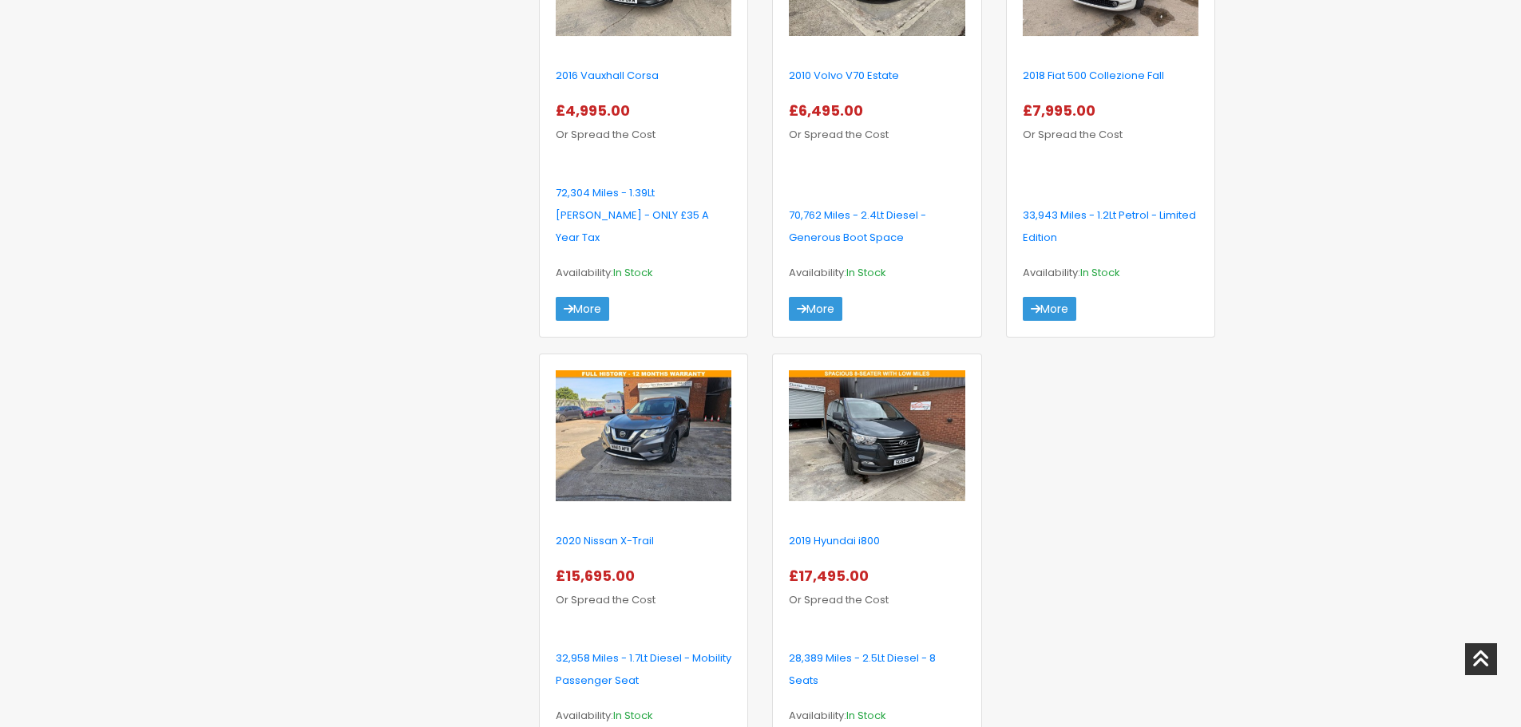
scroll to position [1692, 0]
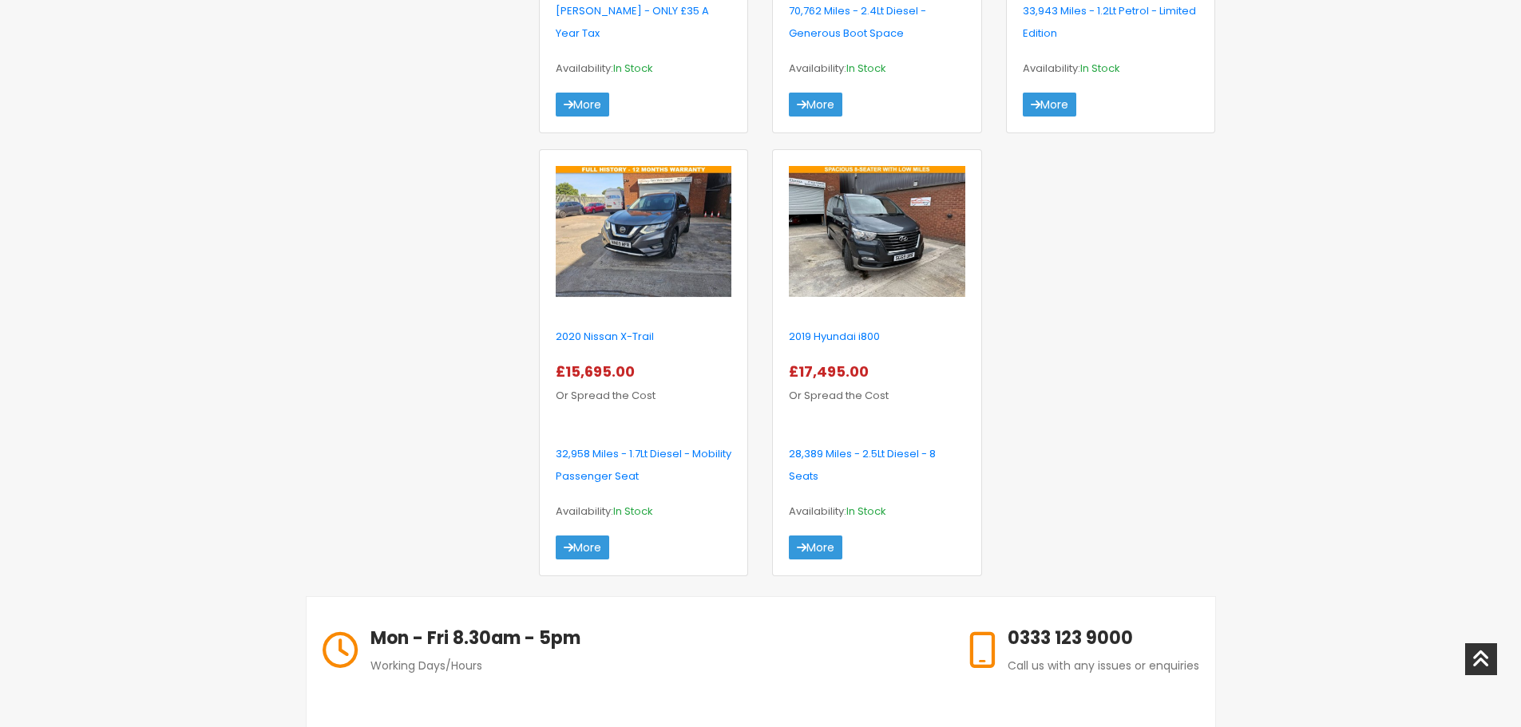
click at [909, 234] on img at bounding box center [877, 231] width 176 height 131
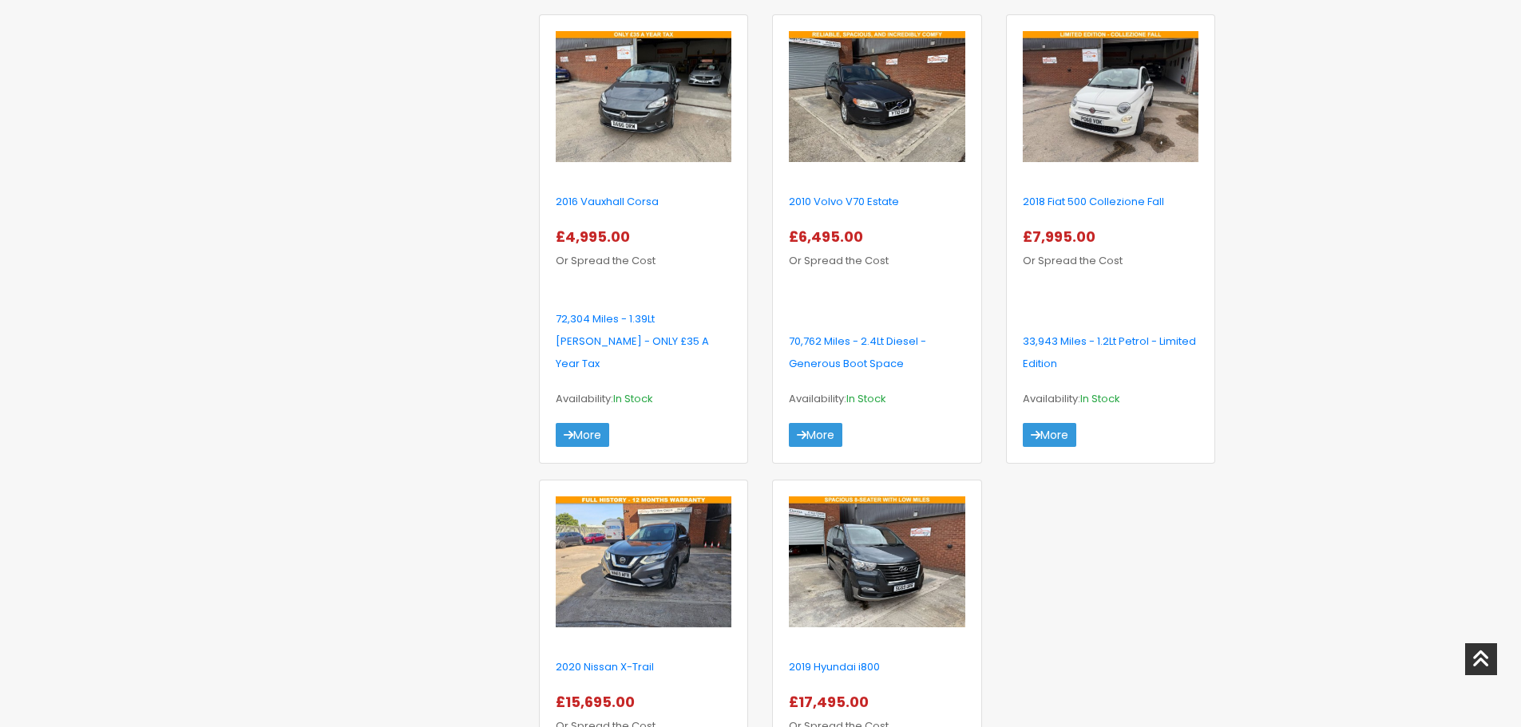
scroll to position [1447, 0]
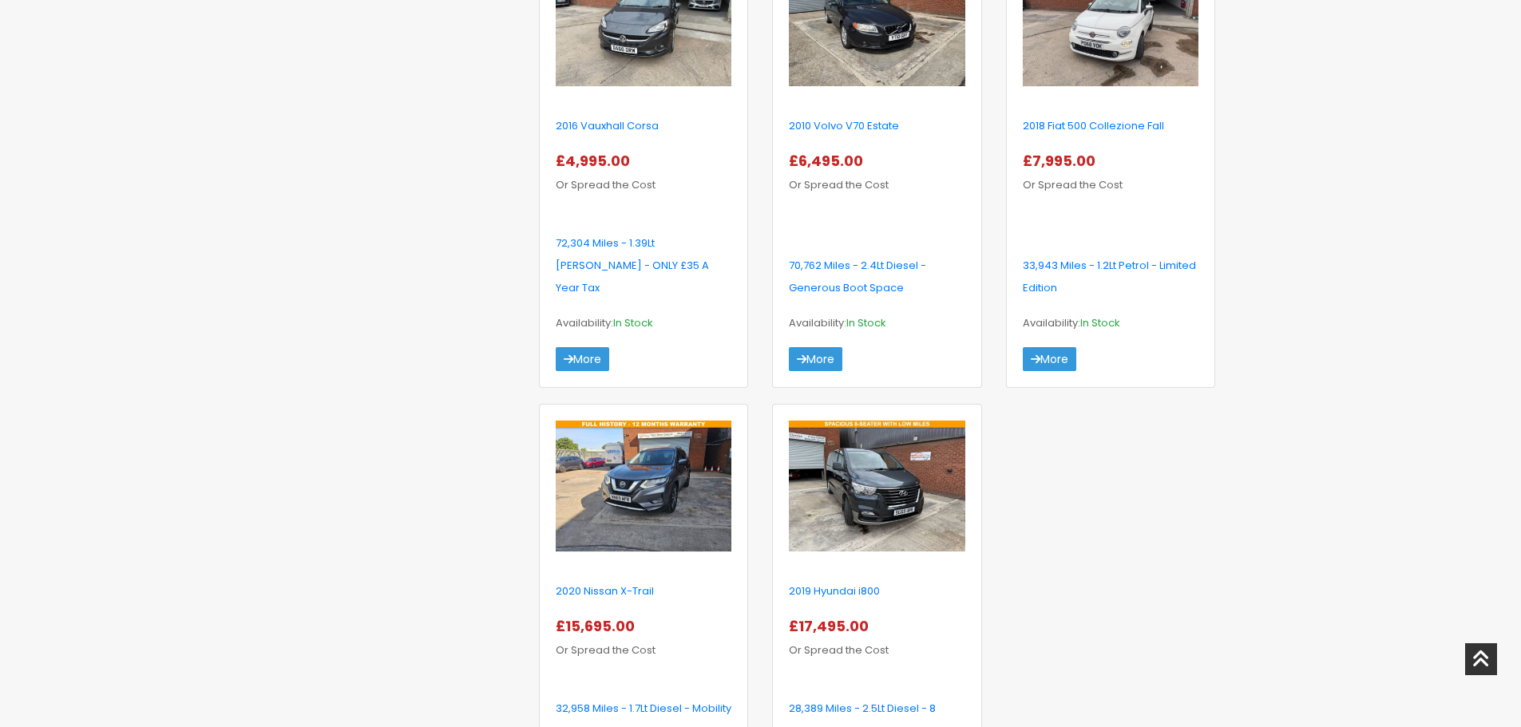
drag, startPoint x: 352, startPoint y: 358, endPoint x: 338, endPoint y: 409, distance: 53.1
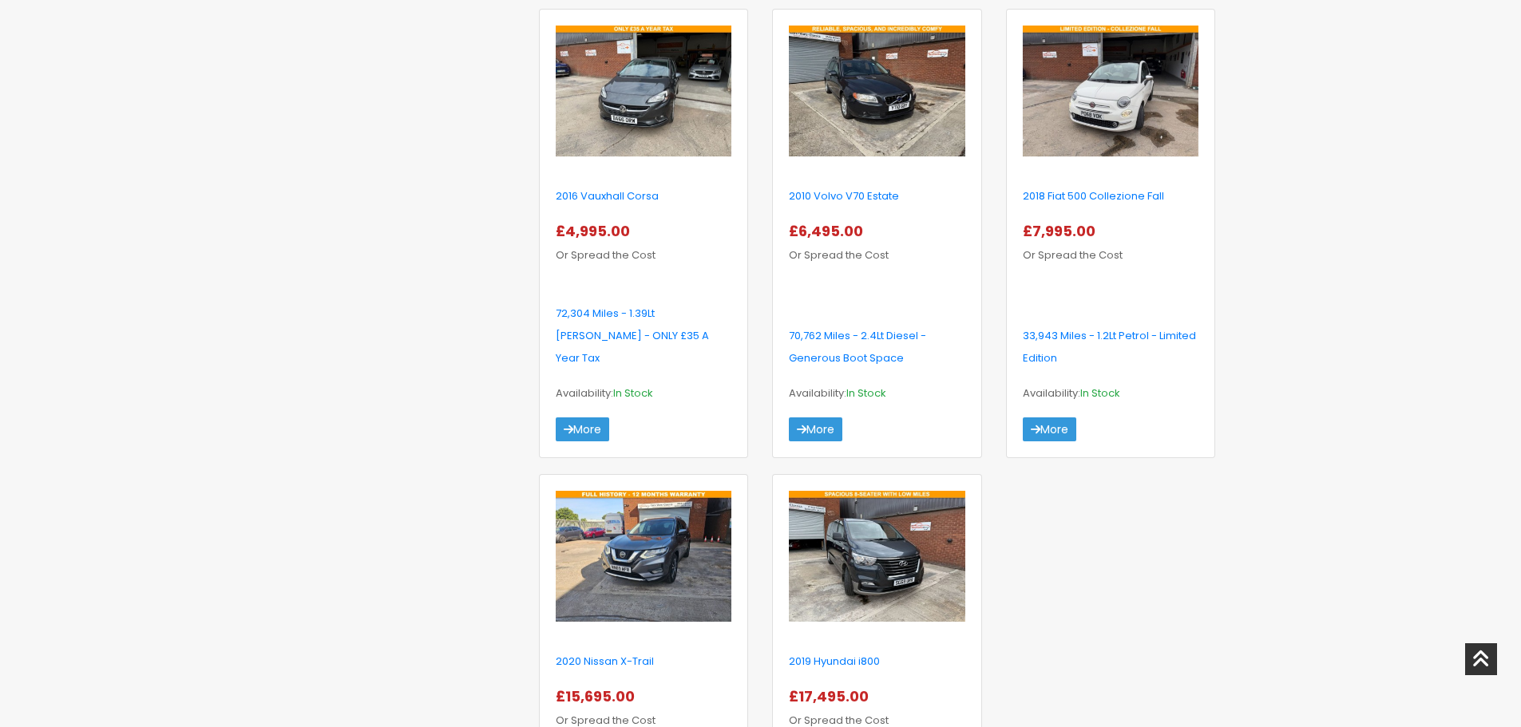
drag, startPoint x: 336, startPoint y: 401, endPoint x: 332, endPoint y: 357, distance: 44.1
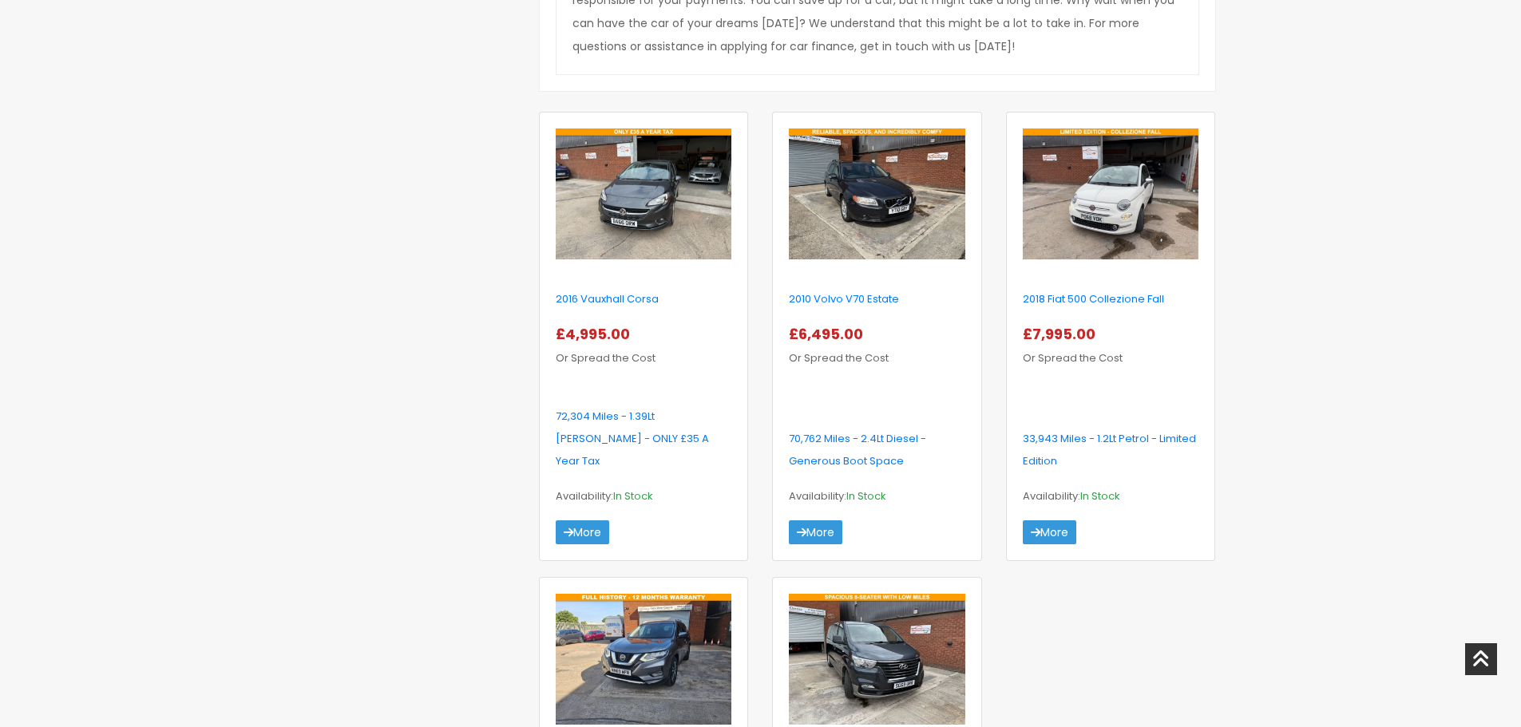
drag, startPoint x: 332, startPoint y: 418, endPoint x: 336, endPoint y: 361, distance: 56.8
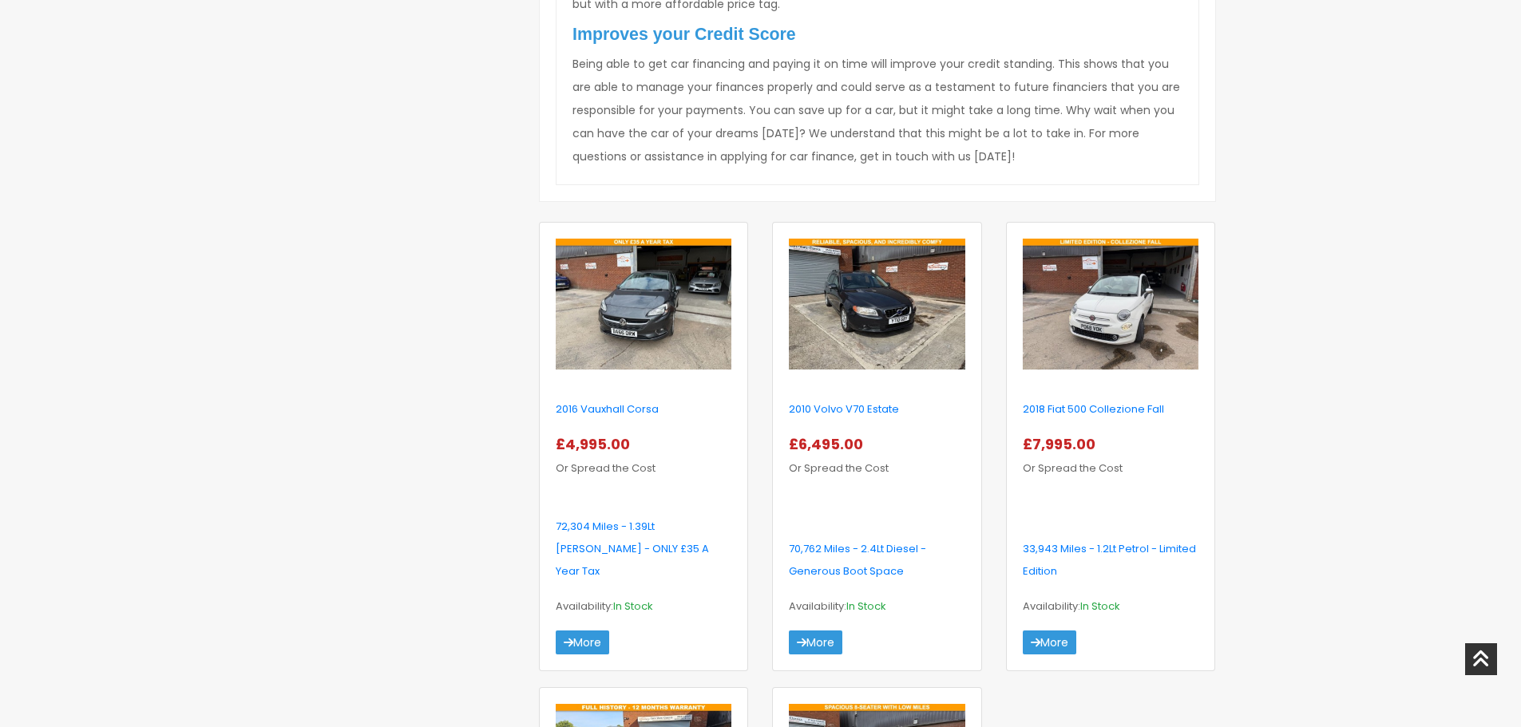
drag, startPoint x: 322, startPoint y: 527, endPoint x: 326, endPoint y: 387, distance: 139.8
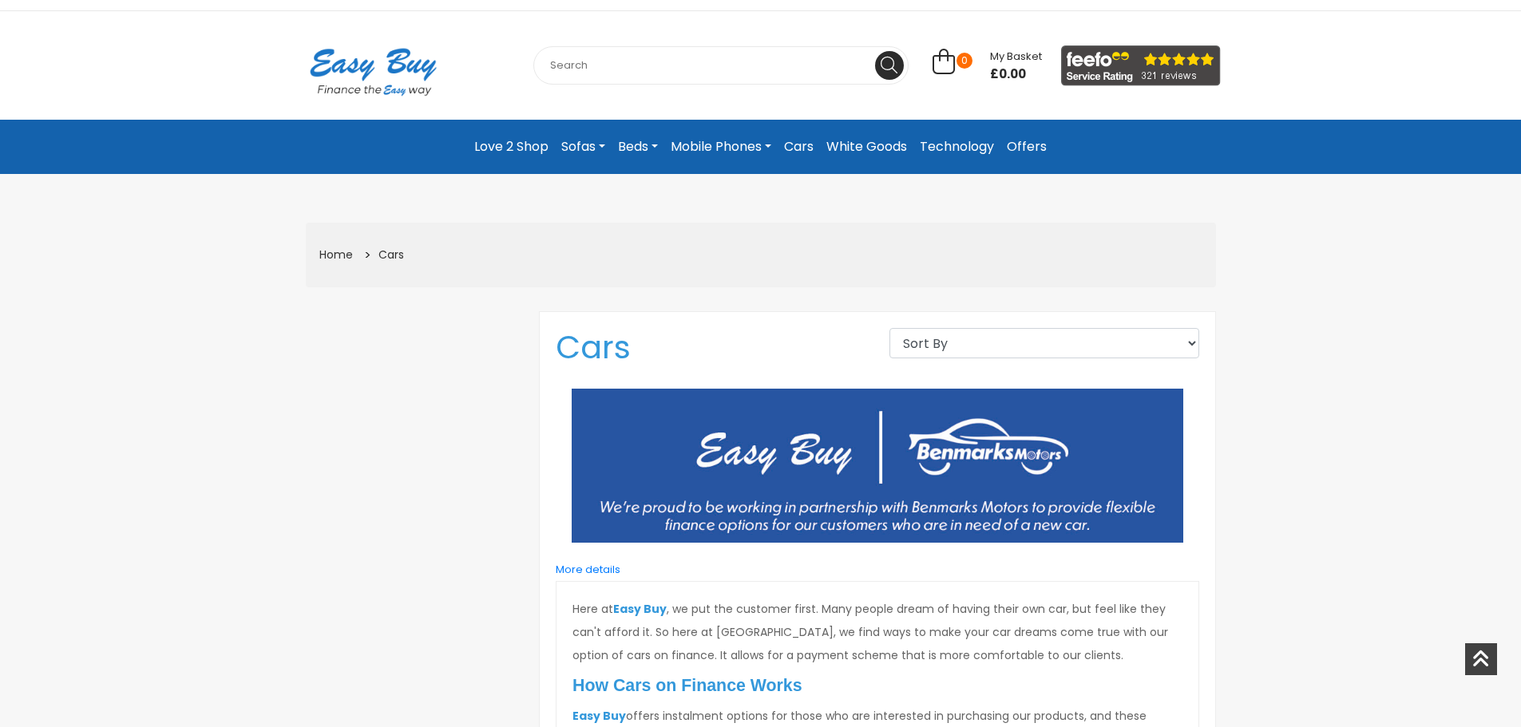
scroll to position [0, 0]
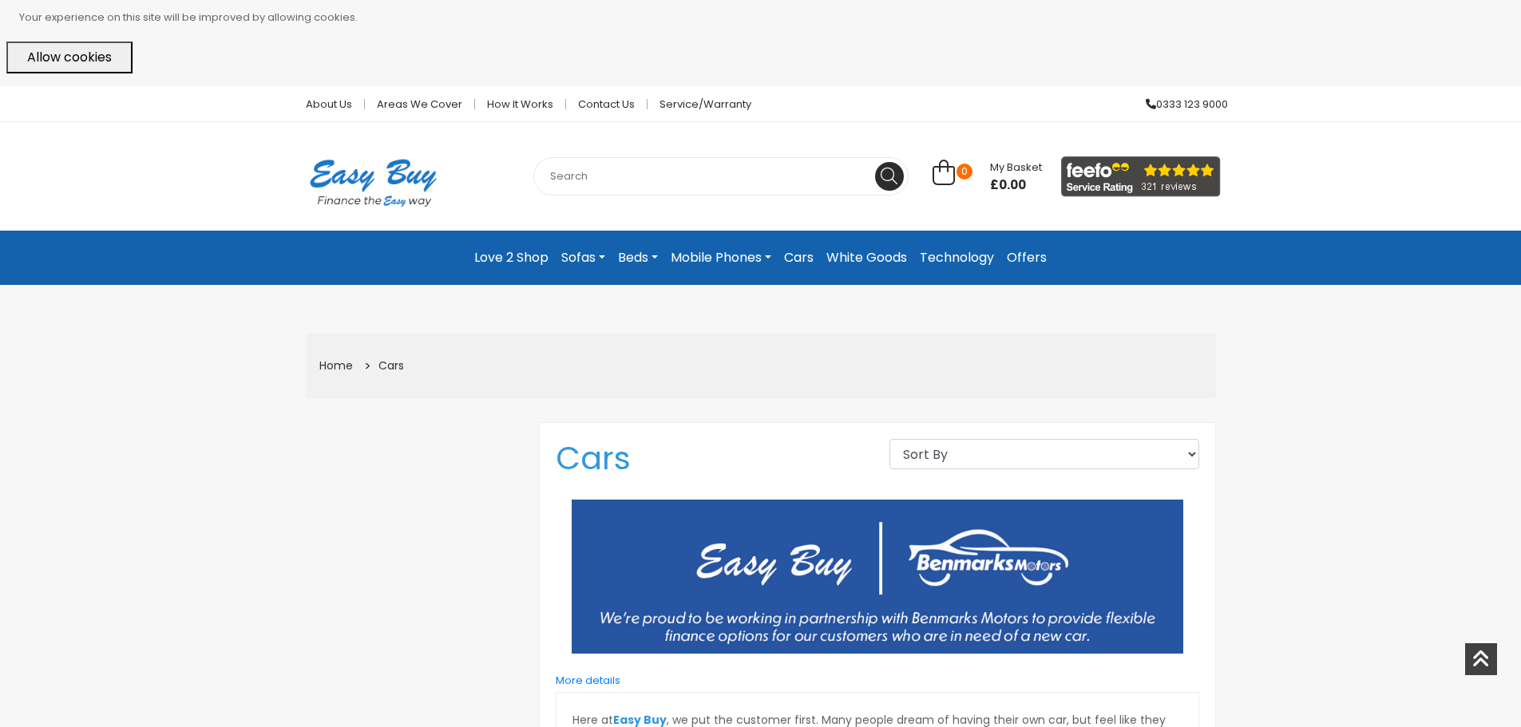
drag, startPoint x: 346, startPoint y: 430, endPoint x: 378, endPoint y: 307, distance: 127.2
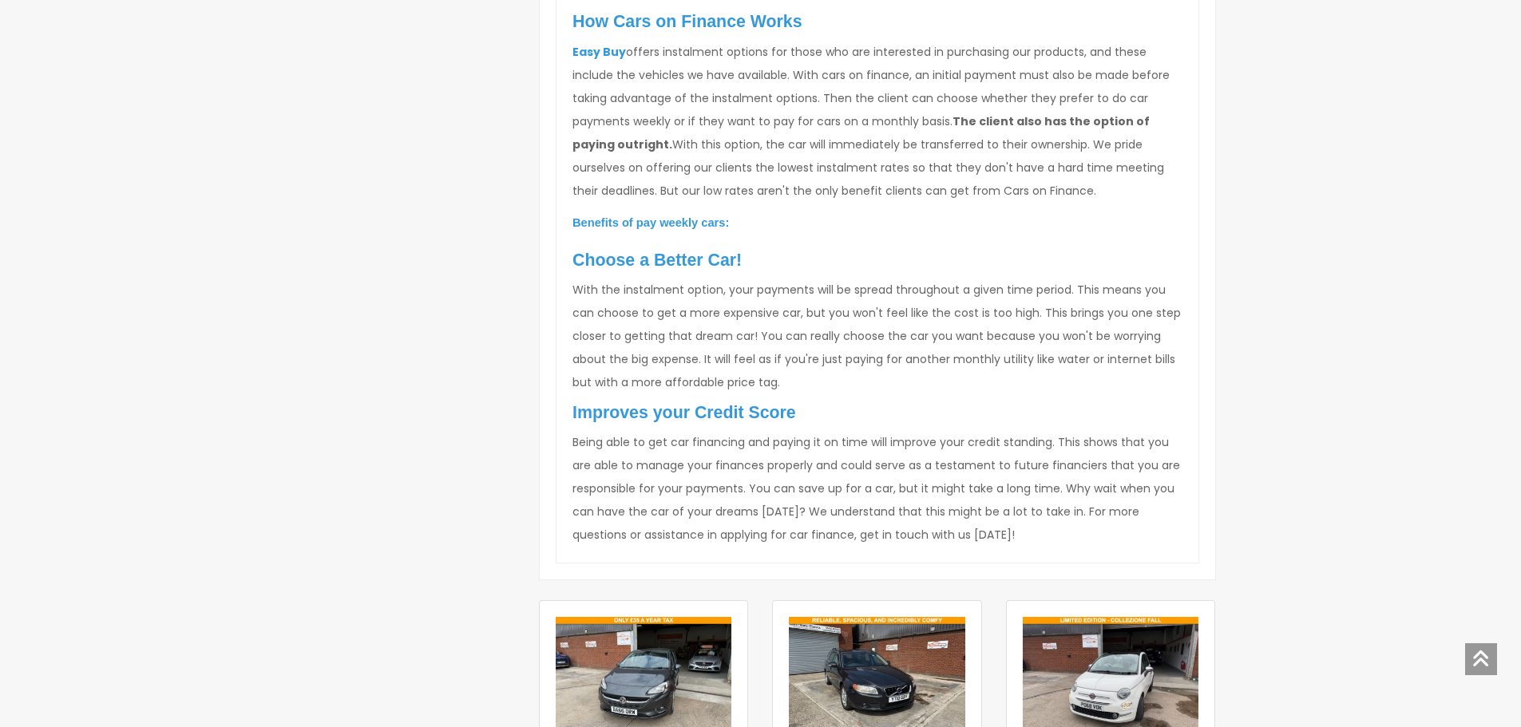
drag, startPoint x: 1337, startPoint y: 319, endPoint x: 1369, endPoint y: 446, distance: 131.1
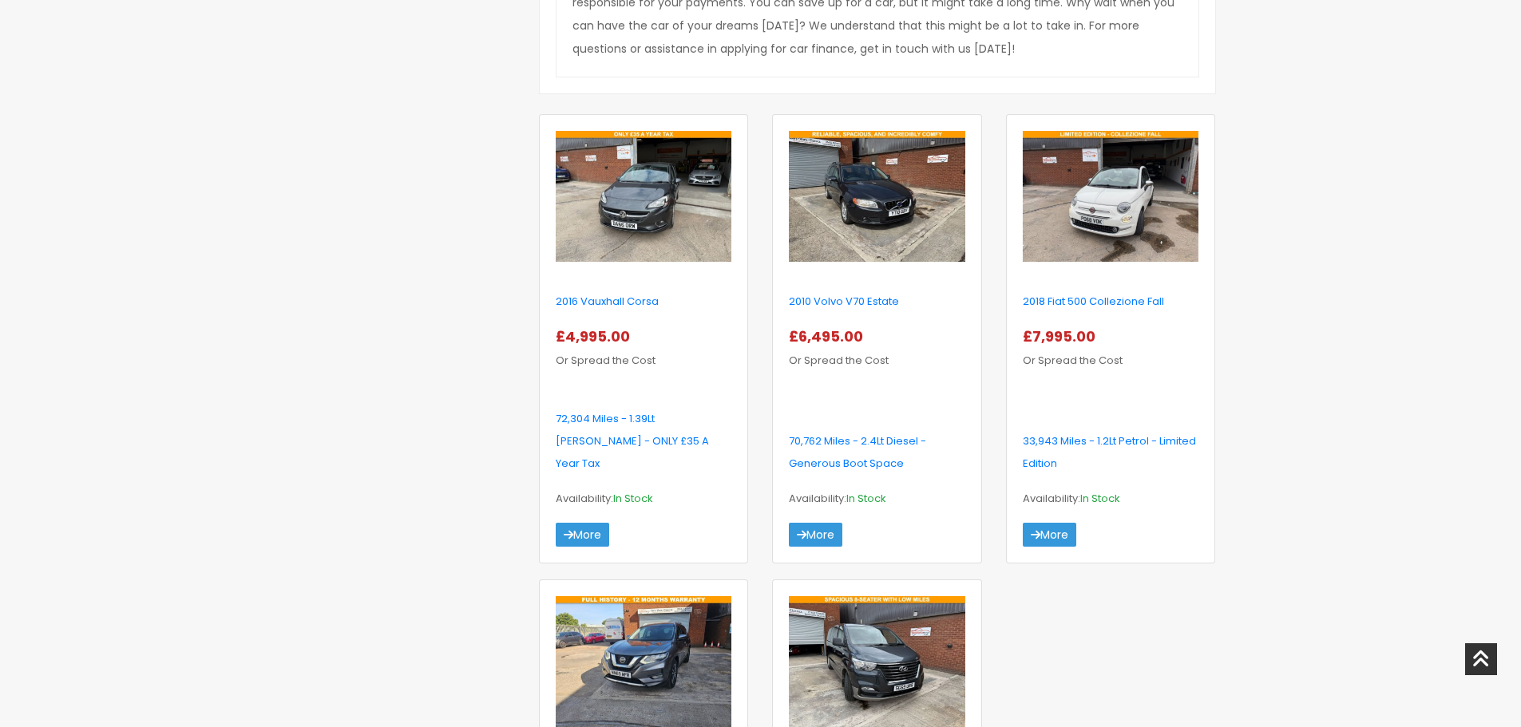
scroll to position [1298, 0]
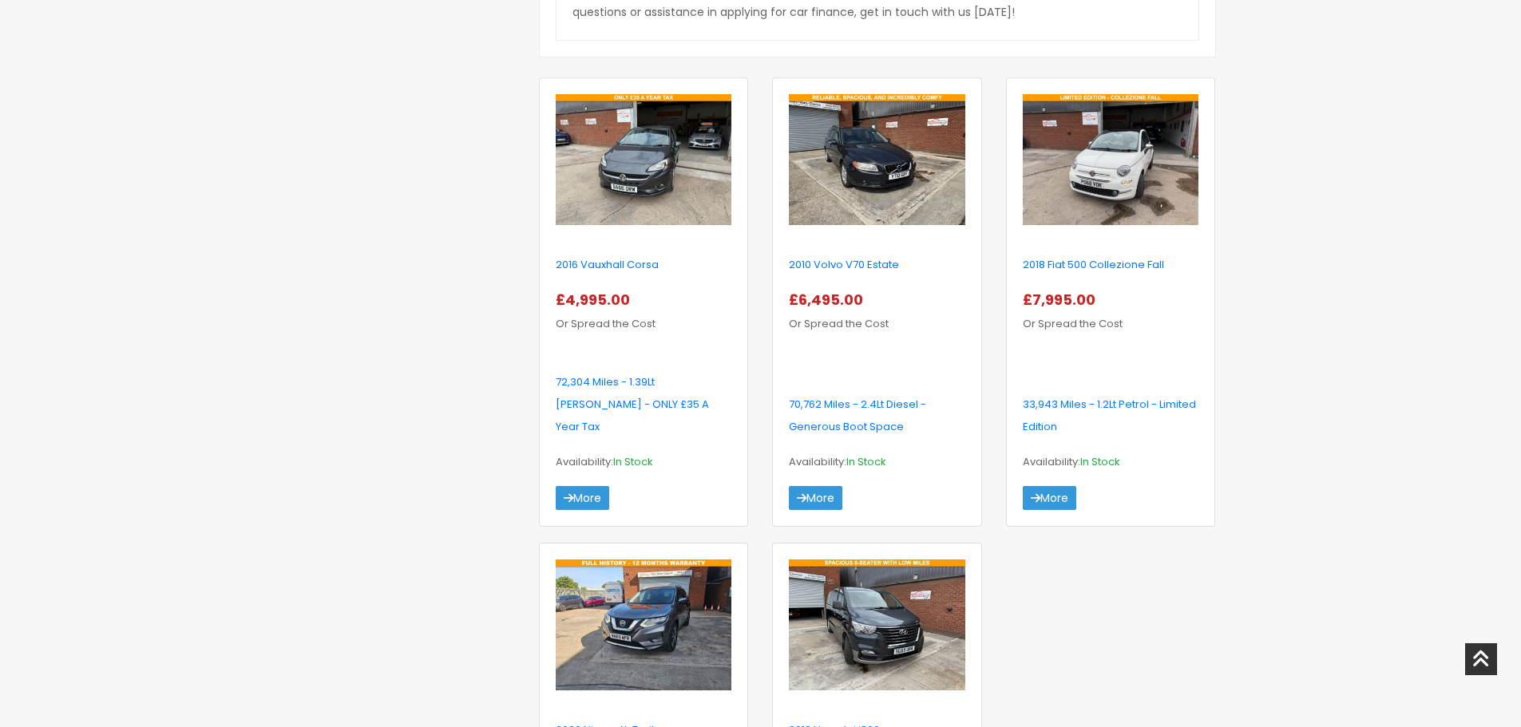
click at [1358, 341] on div "About Us Areas we cover How it works Contact Us Service/Warranty 0333 123 9000 …" at bounding box center [760, 225] width 1521 height 2874
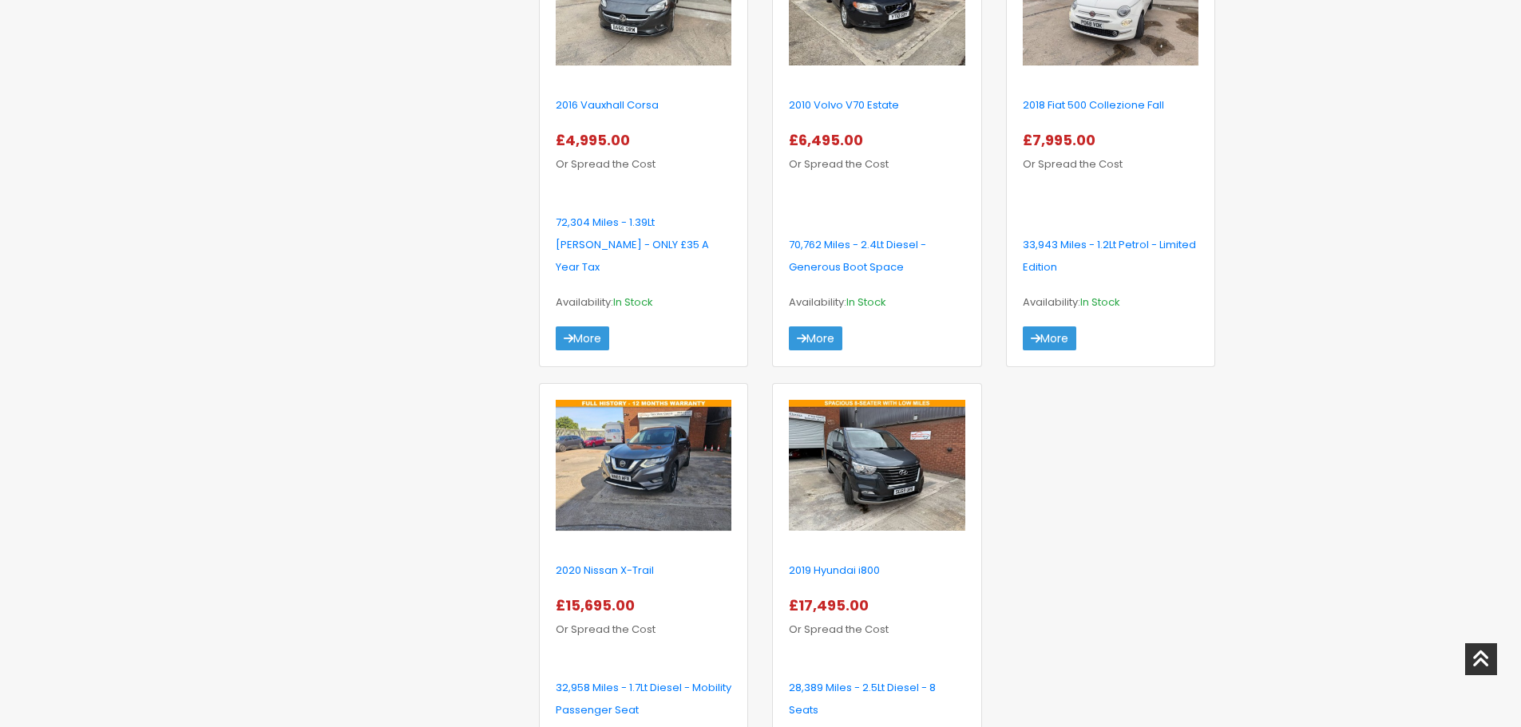
click at [1316, 504] on div "About Us Areas we cover How it works Contact Us Service/Warranty 0333 123 9000 …" at bounding box center [760, 65] width 1521 height 2874
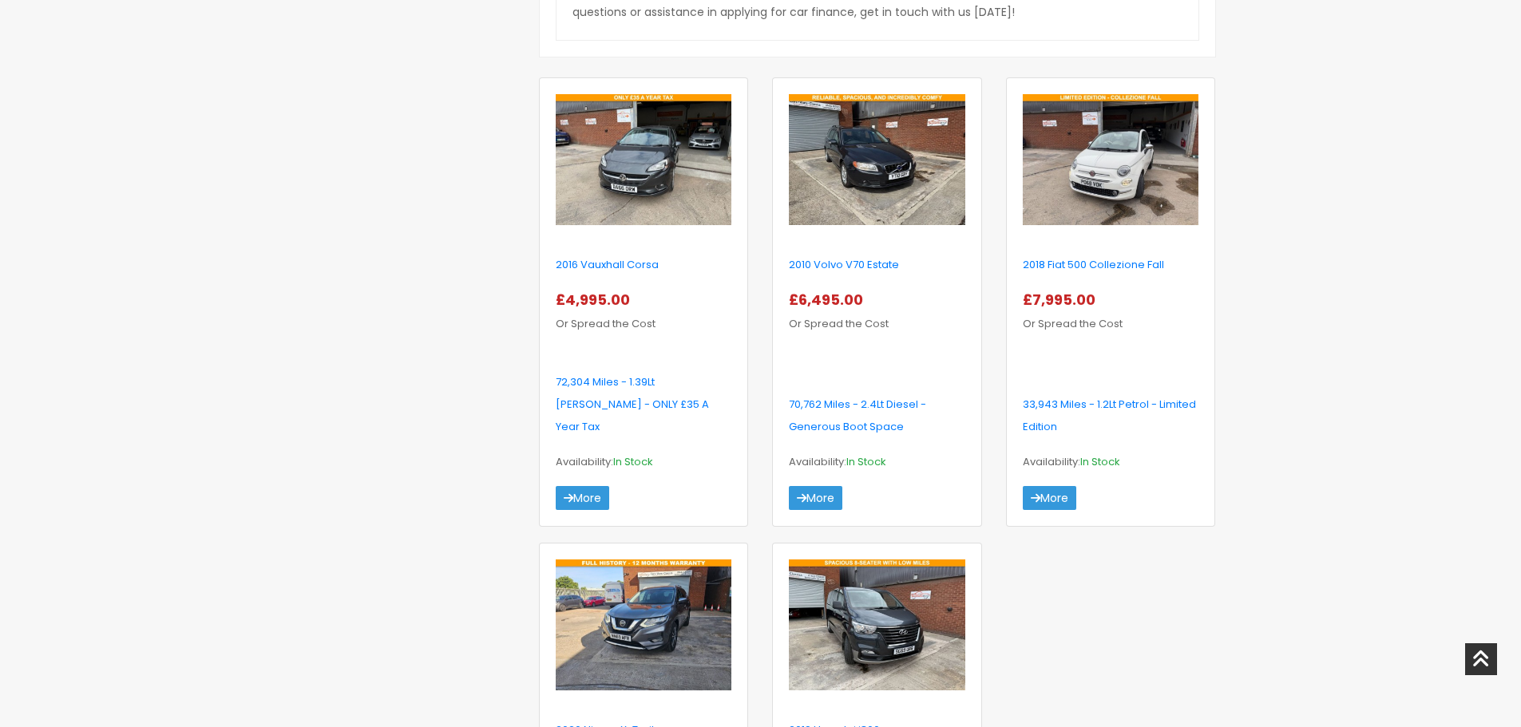
click at [1313, 492] on div "About Us Areas we cover How it works Contact Us Service/Warranty 0333 123 9000 …" at bounding box center [760, 225] width 1521 height 2874
click at [1369, 488] on div "About Us Areas we cover How it works Contact Us Service/Warranty 0333 123 9000 …" at bounding box center [760, 225] width 1521 height 2874
click at [1302, 434] on div "About Us Areas we cover How it works Contact Us Service/Warranty 0333 123 9000 …" at bounding box center [760, 225] width 1521 height 2874
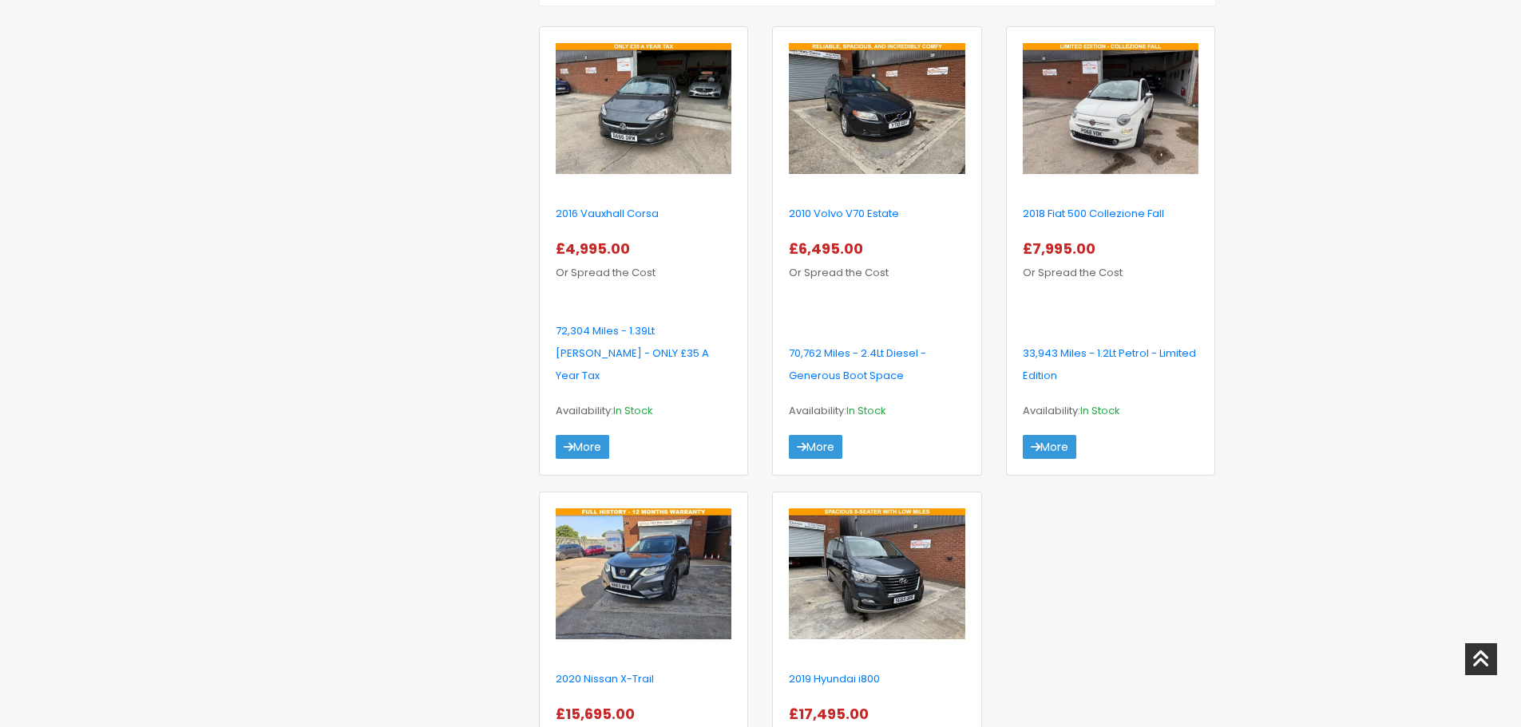
scroll to position [1378, 0]
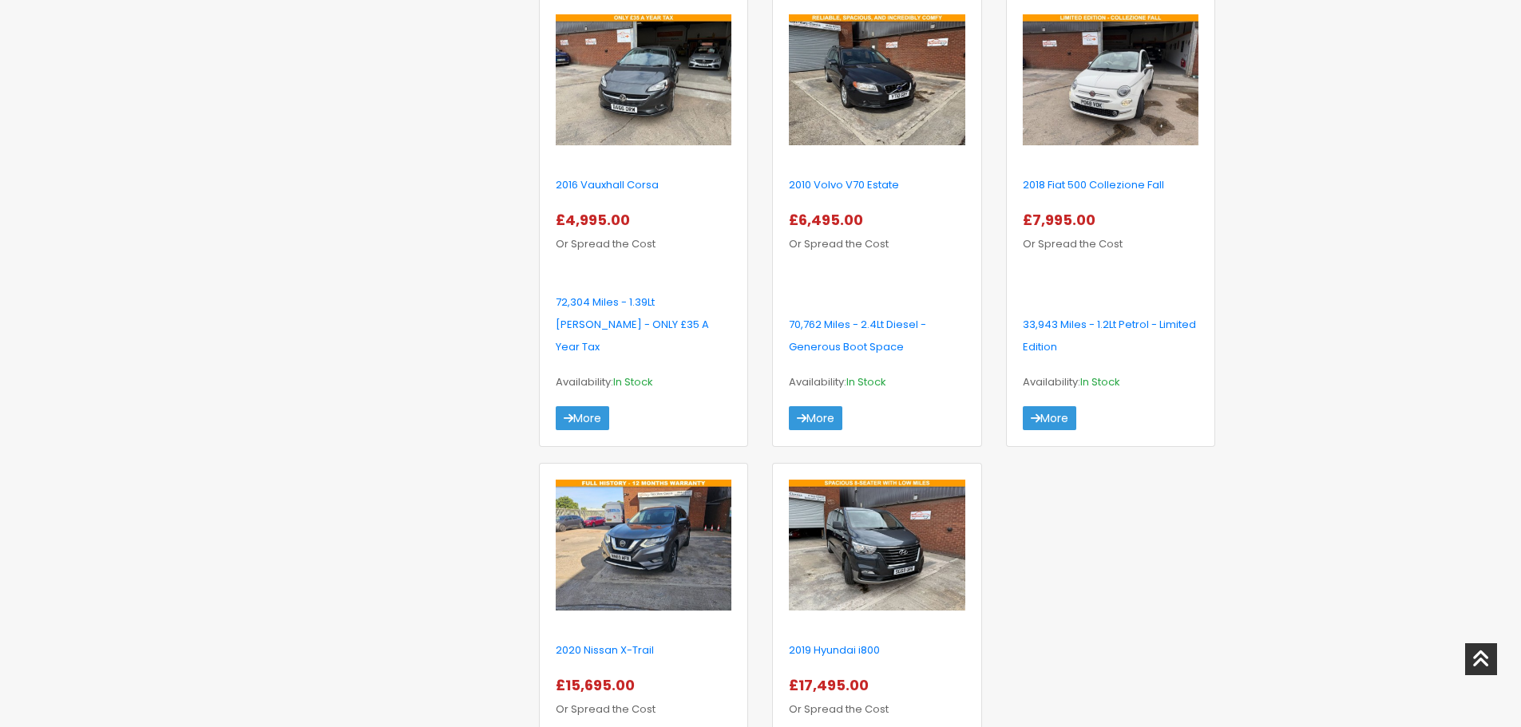
click at [1300, 422] on div "About Us Areas we cover How it works Contact Us Service/Warranty 0333 123 9000 …" at bounding box center [760, 145] width 1521 height 2874
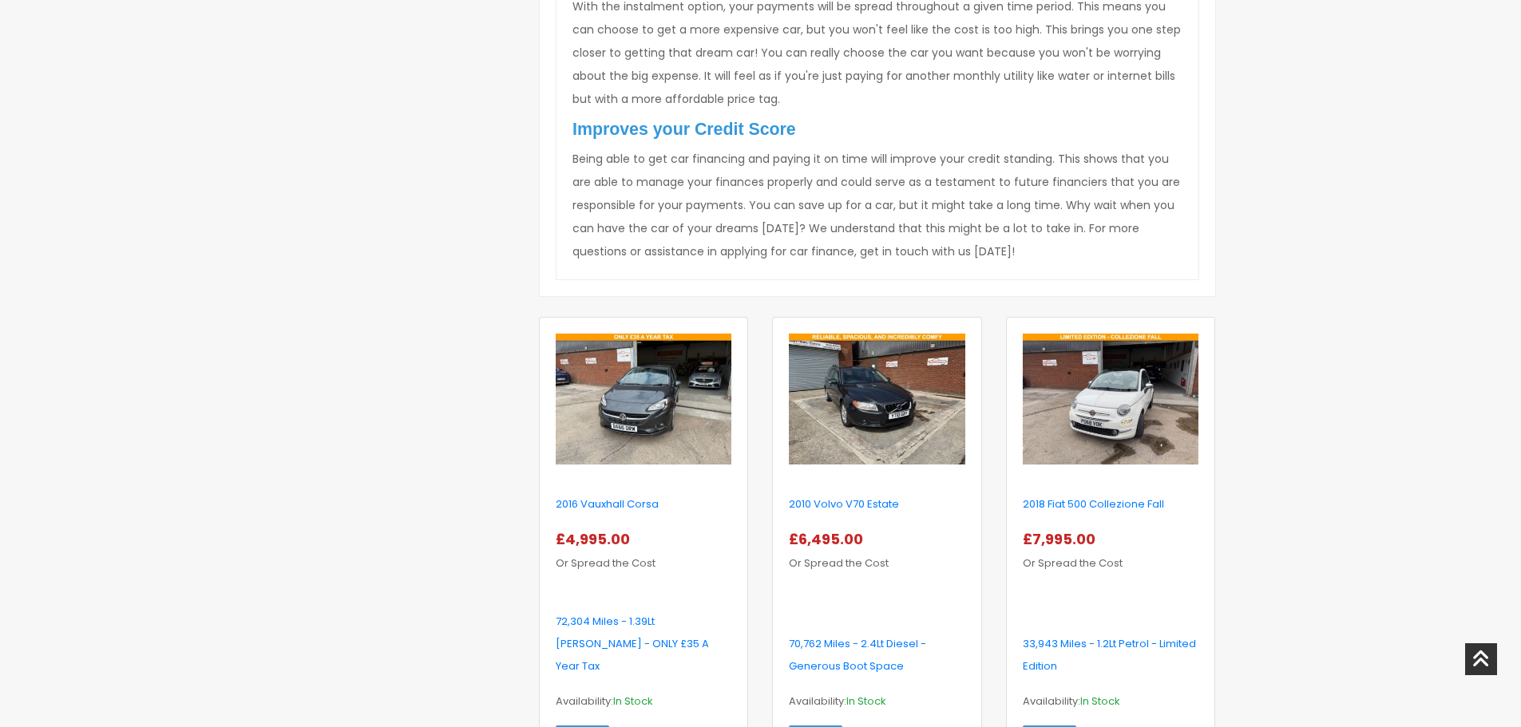
click at [1290, 428] on div "About Us Areas we cover How it works Contact Us Service/Warranty 0333 123 9000 …" at bounding box center [760, 464] width 1521 height 2874
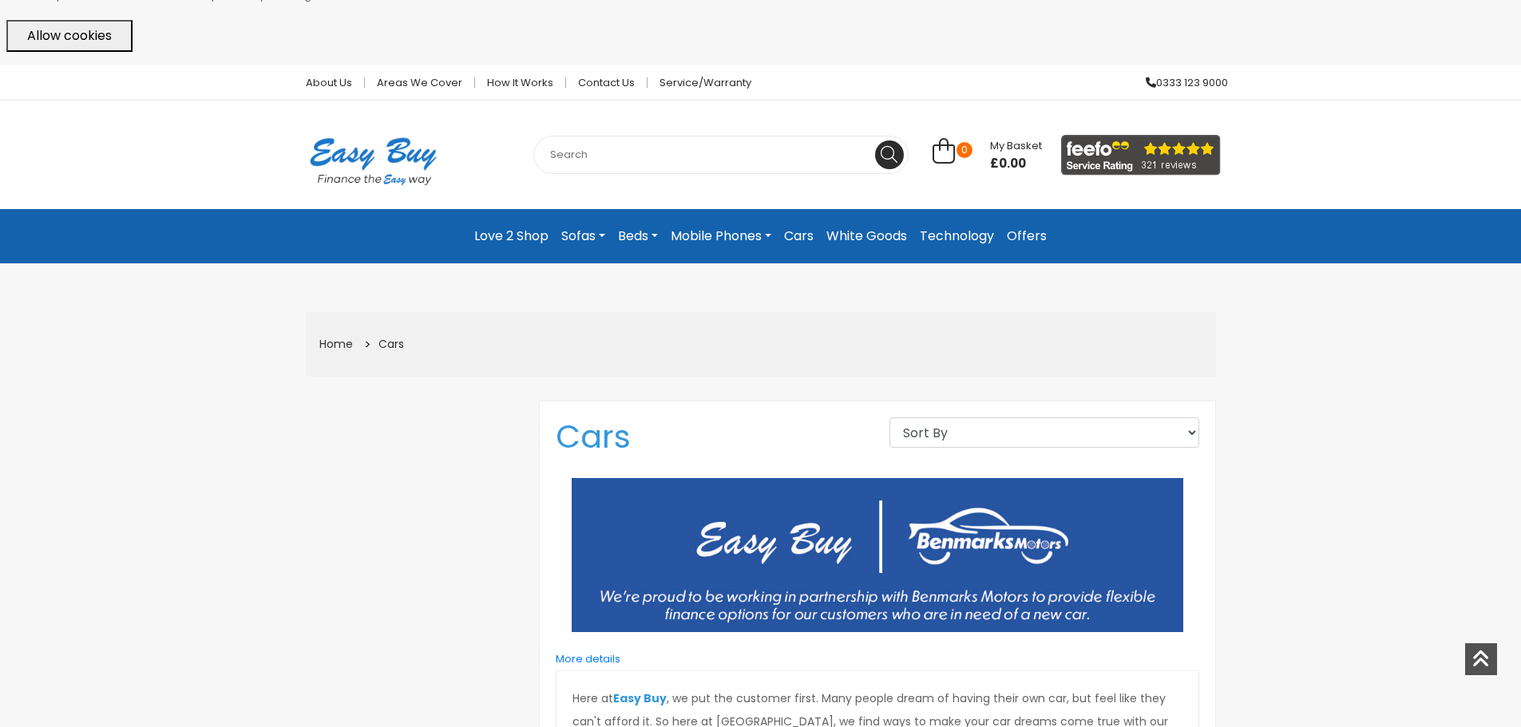
scroll to position [21, 0]
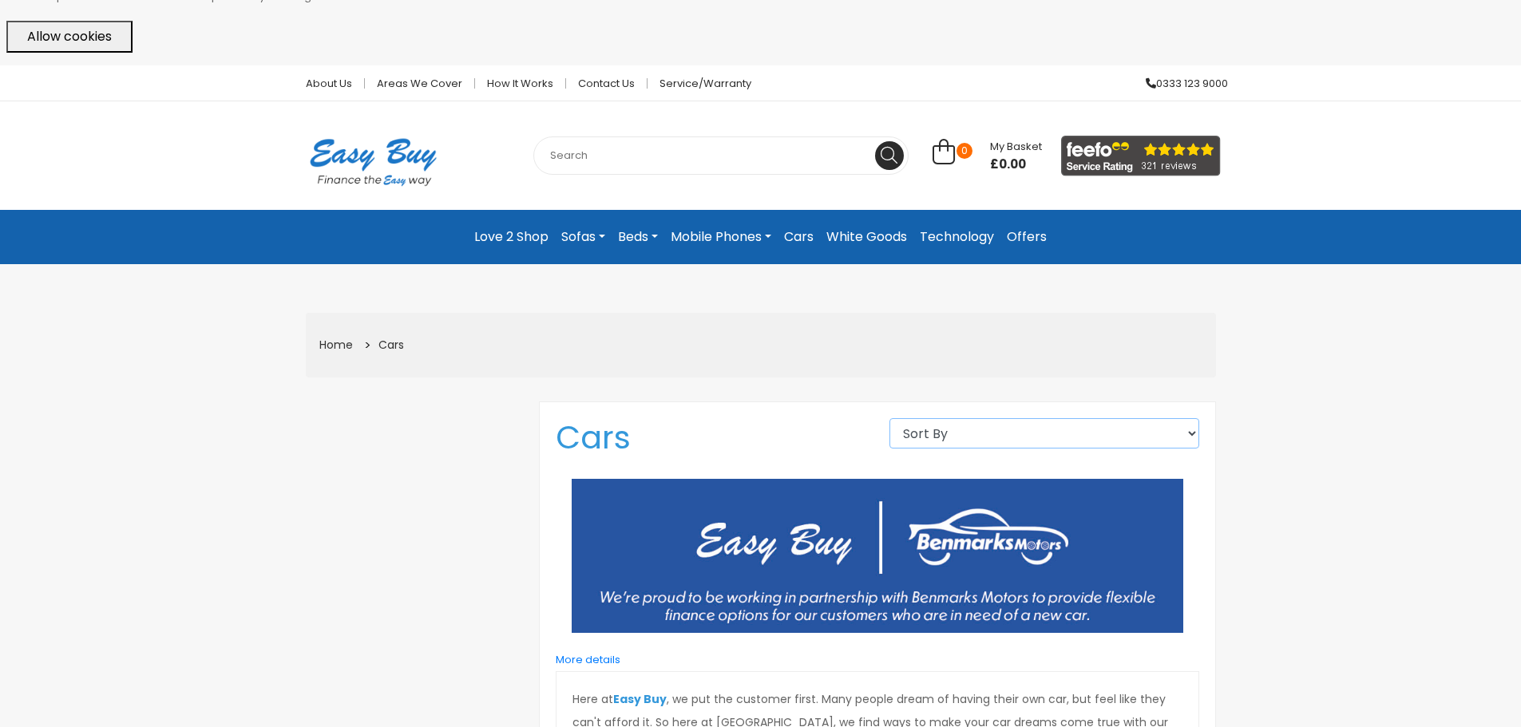
drag, startPoint x: 928, startPoint y: 426, endPoint x: 929, endPoint y: 434, distance: 8.9
click at [929, 425] on select "Sort By High to low Low to high Newest first Alphabetical" at bounding box center [1044, 433] width 310 height 30
click at [973, 422] on select "Sort By High to low Low to high Newest first Alphabetical" at bounding box center [1044, 433] width 310 height 30
drag, startPoint x: 934, startPoint y: 308, endPoint x: 935, endPoint y: 289, distance: 19.2
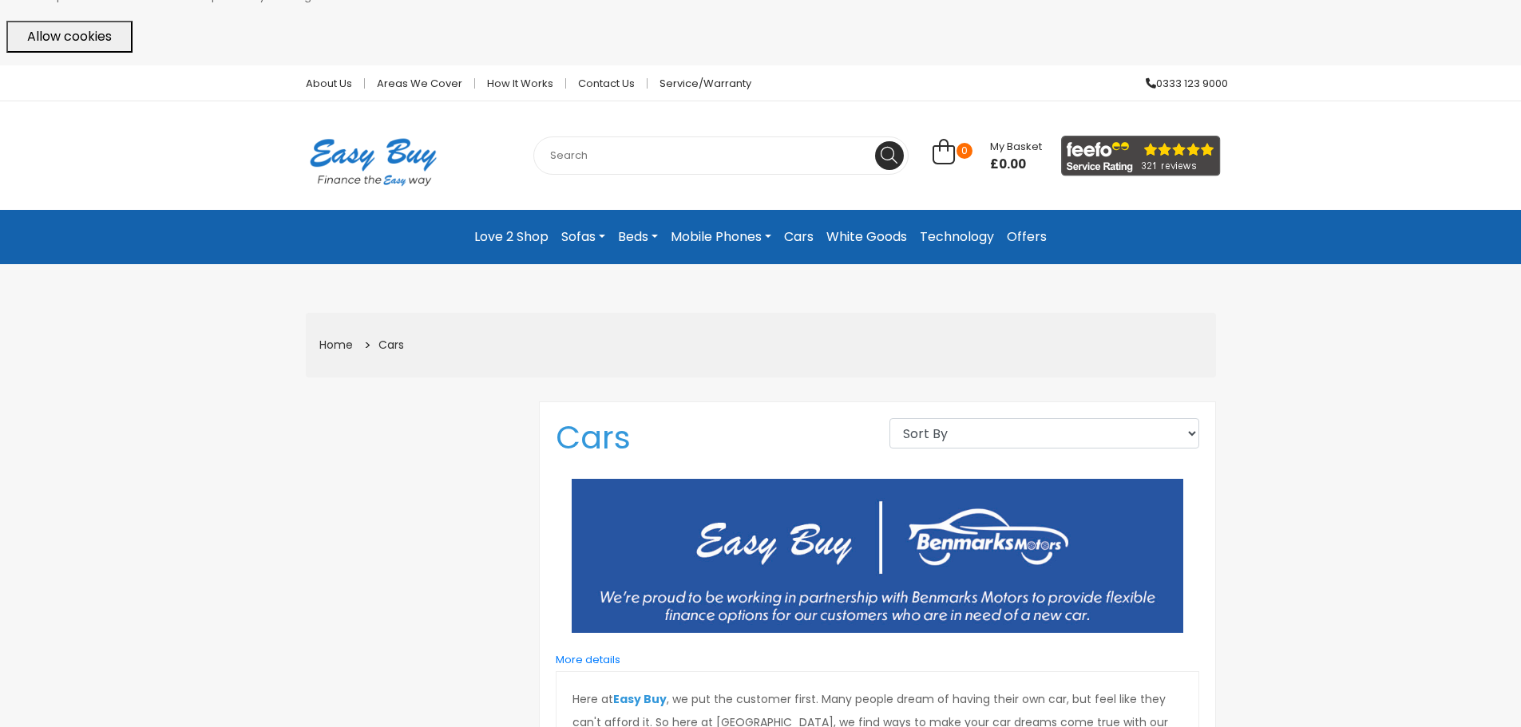
click at [793, 232] on link "Cars" at bounding box center [799, 237] width 42 height 29
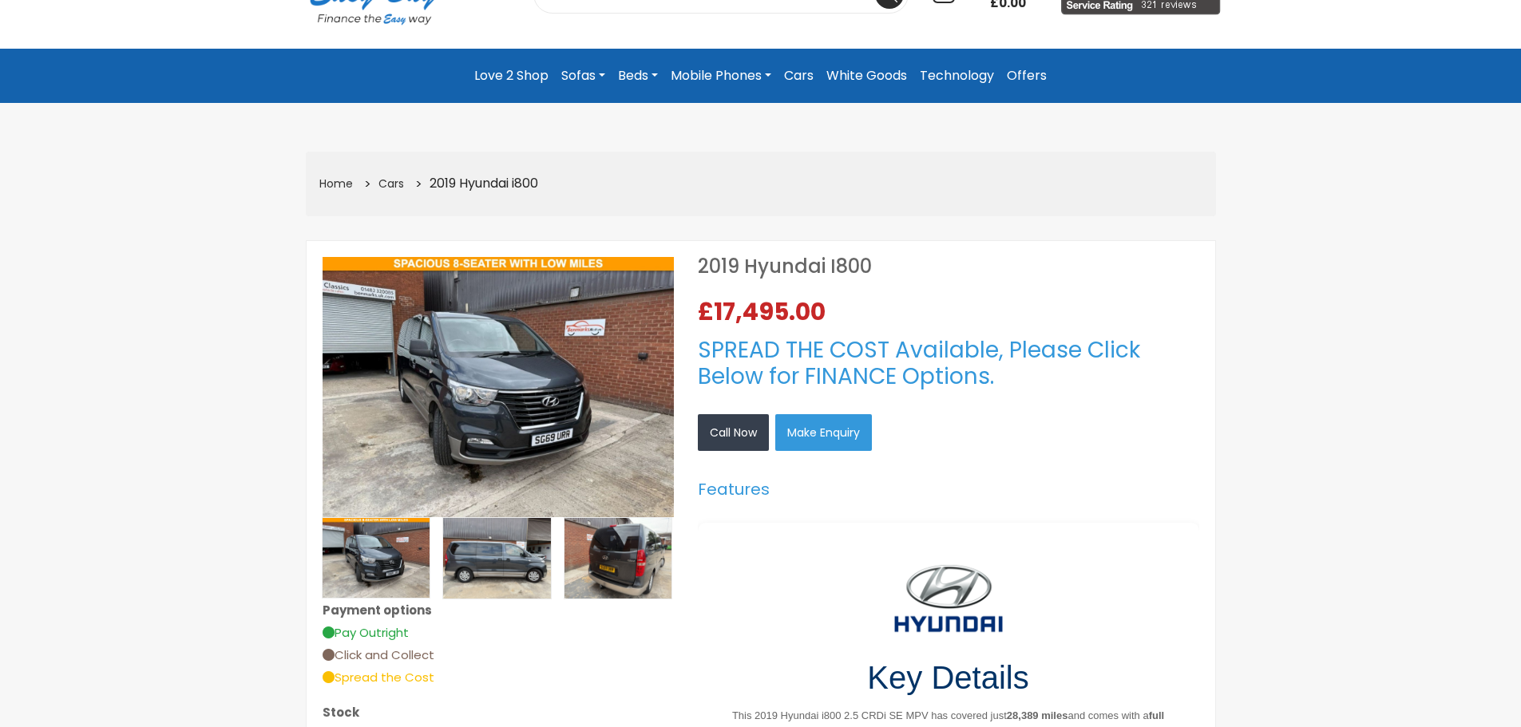
scroll to position [240, 0]
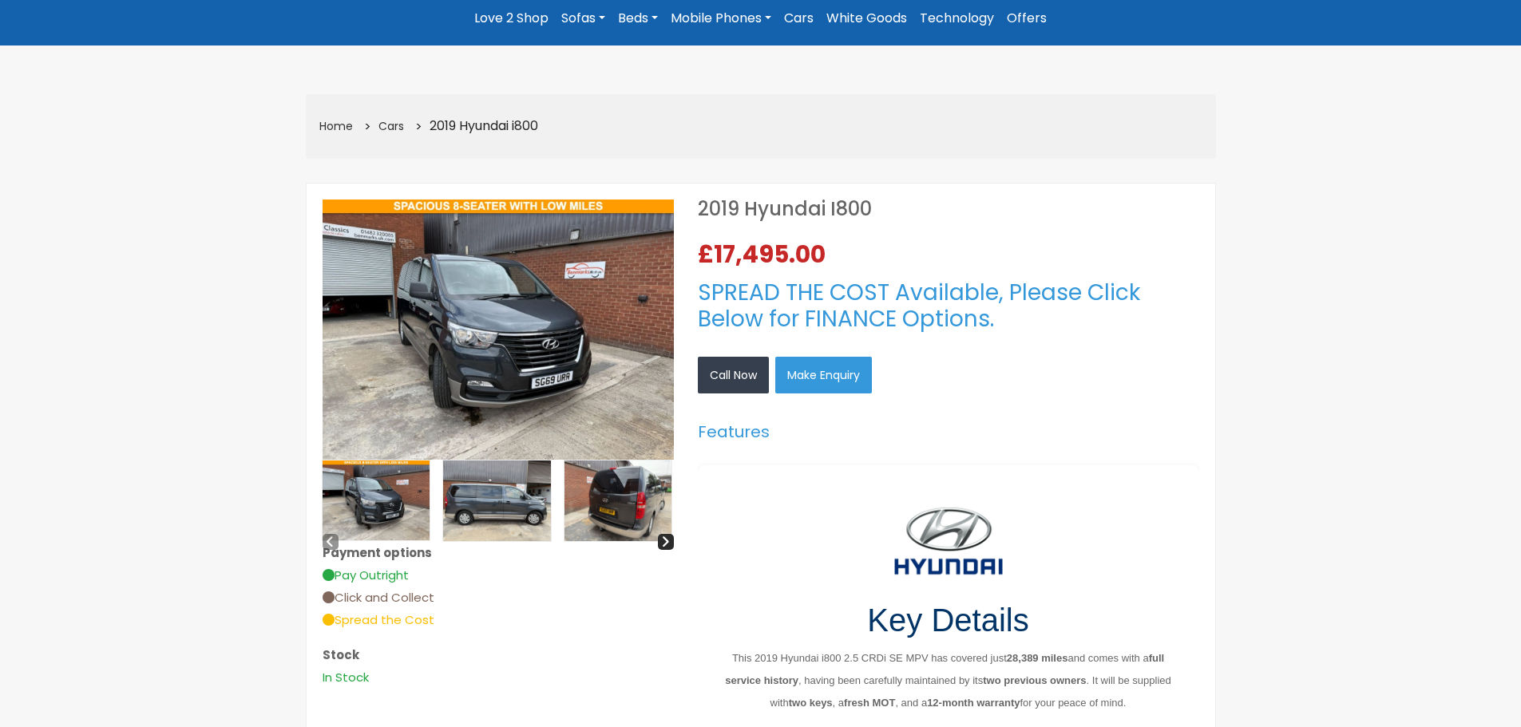
click at [521, 516] on img at bounding box center [497, 501] width 108 height 81
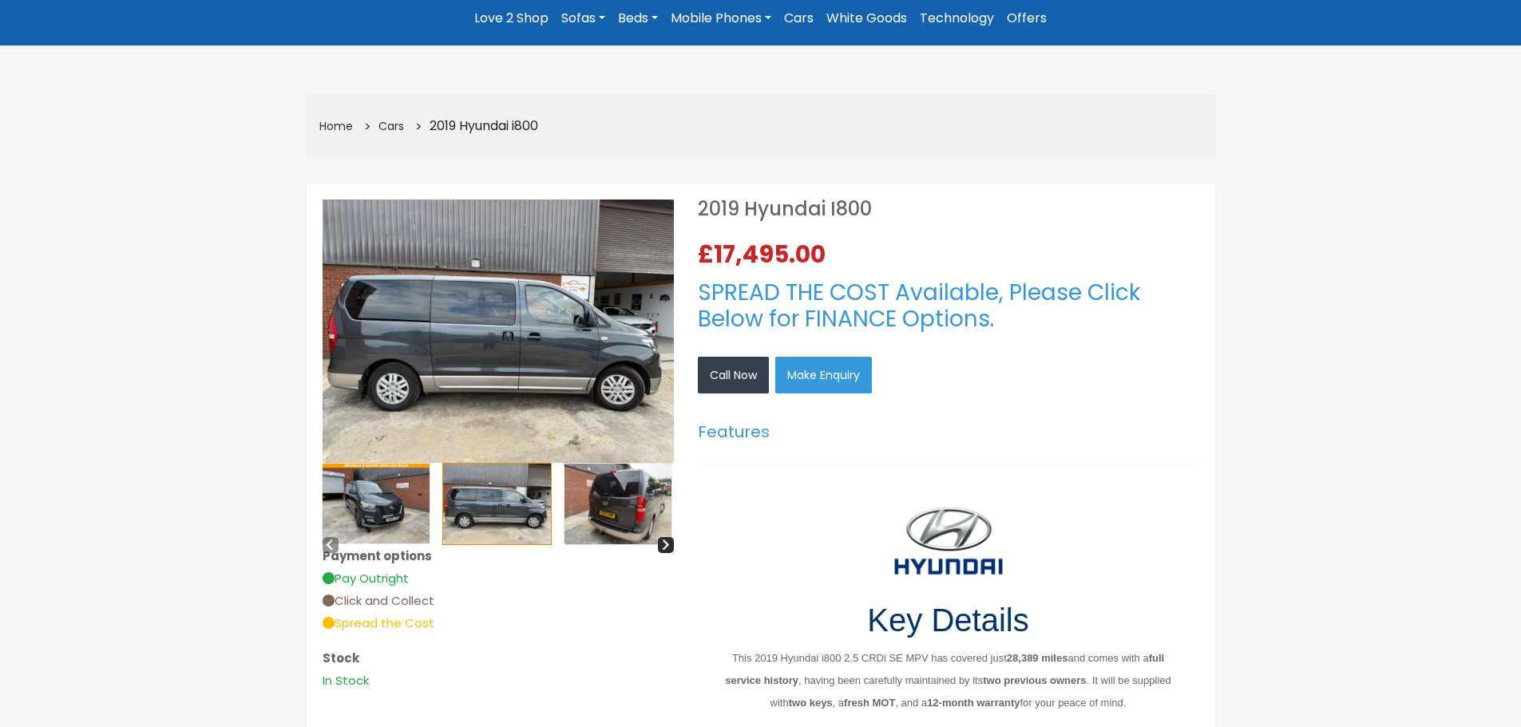
click at [636, 493] on img at bounding box center [619, 504] width 108 height 81
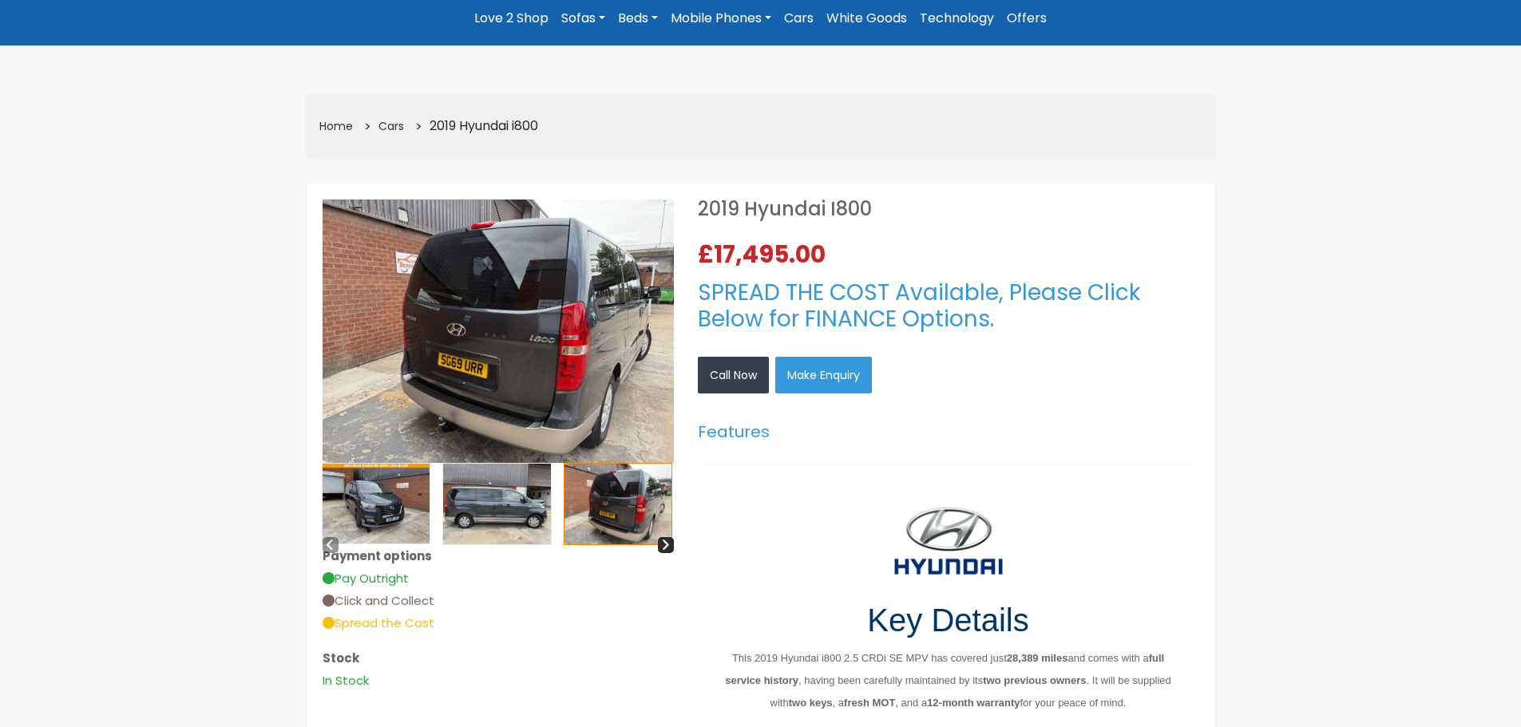
click at [390, 502] on img at bounding box center [377, 504] width 108 height 80
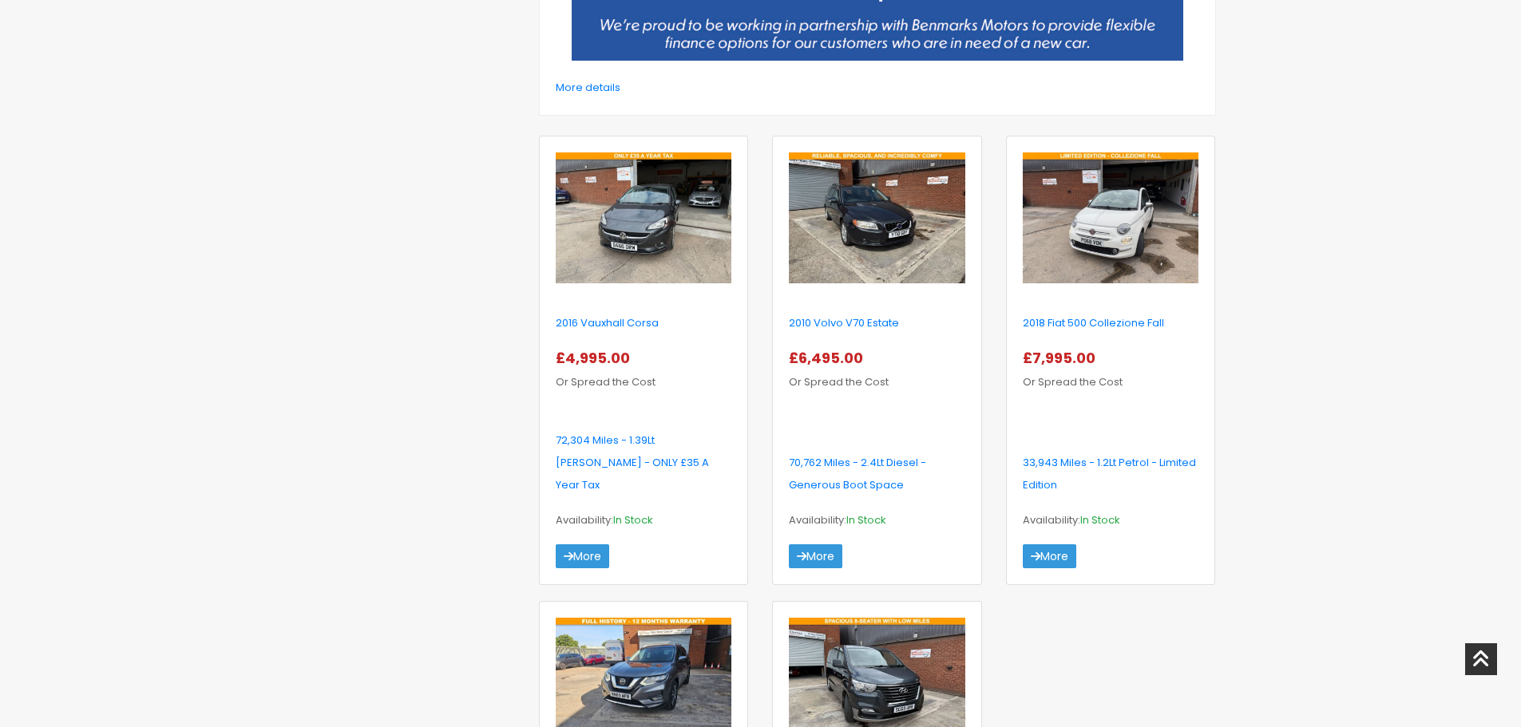
scroll to position [798, 0]
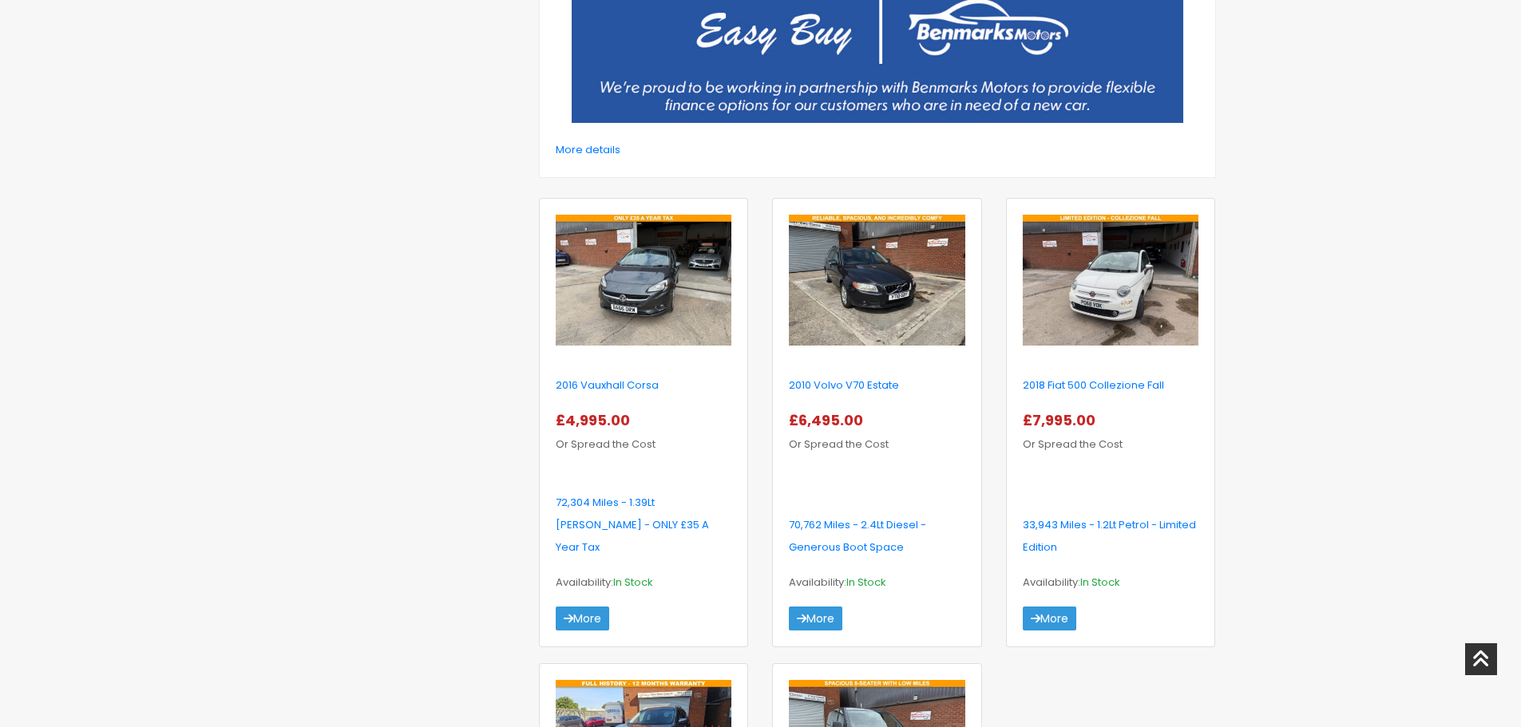
drag, startPoint x: 1293, startPoint y: 328, endPoint x: 1321, endPoint y: 319, distance: 30.3
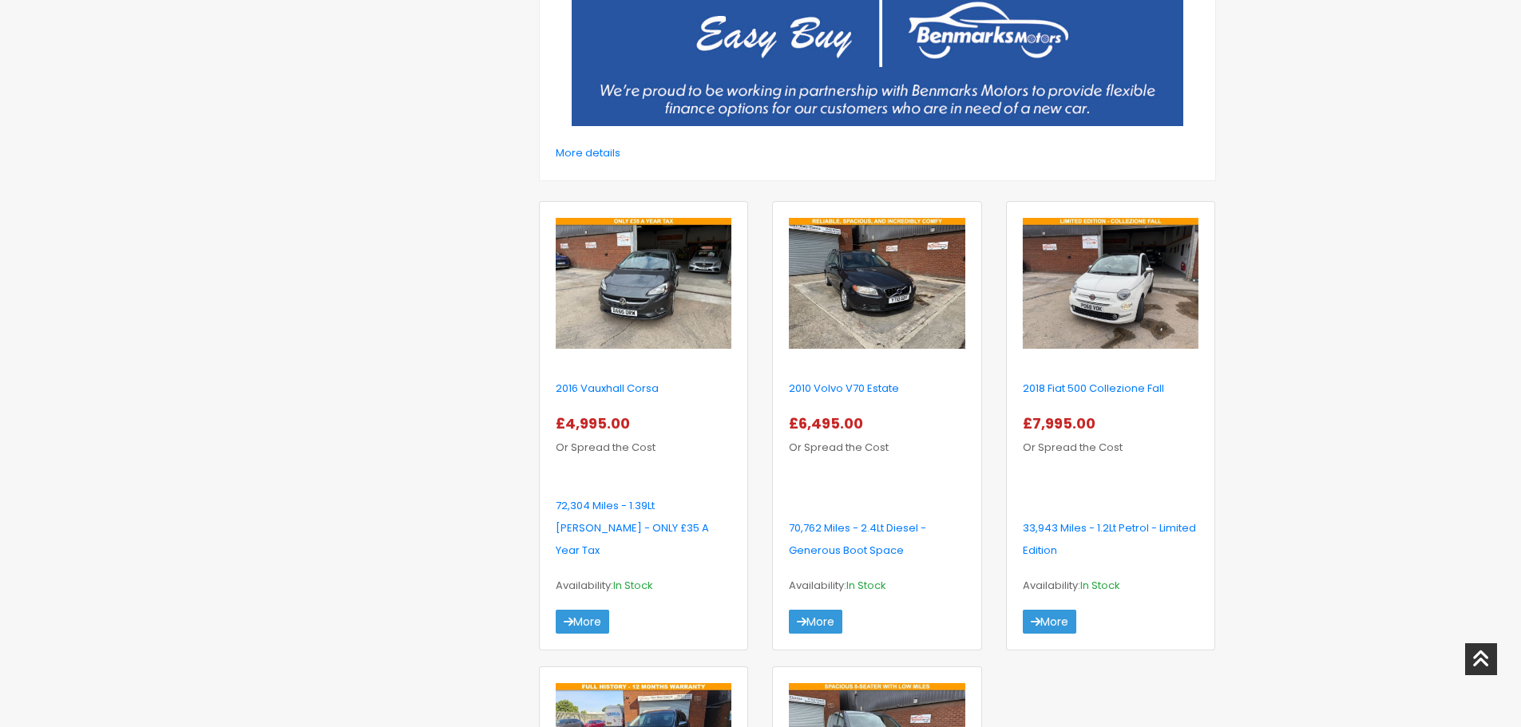
click at [1324, 335] on div "About Us Areas we cover How it works Contact Us Service/Warranty 0333 123 9000 …" at bounding box center [760, 671] width 1521 height 2227
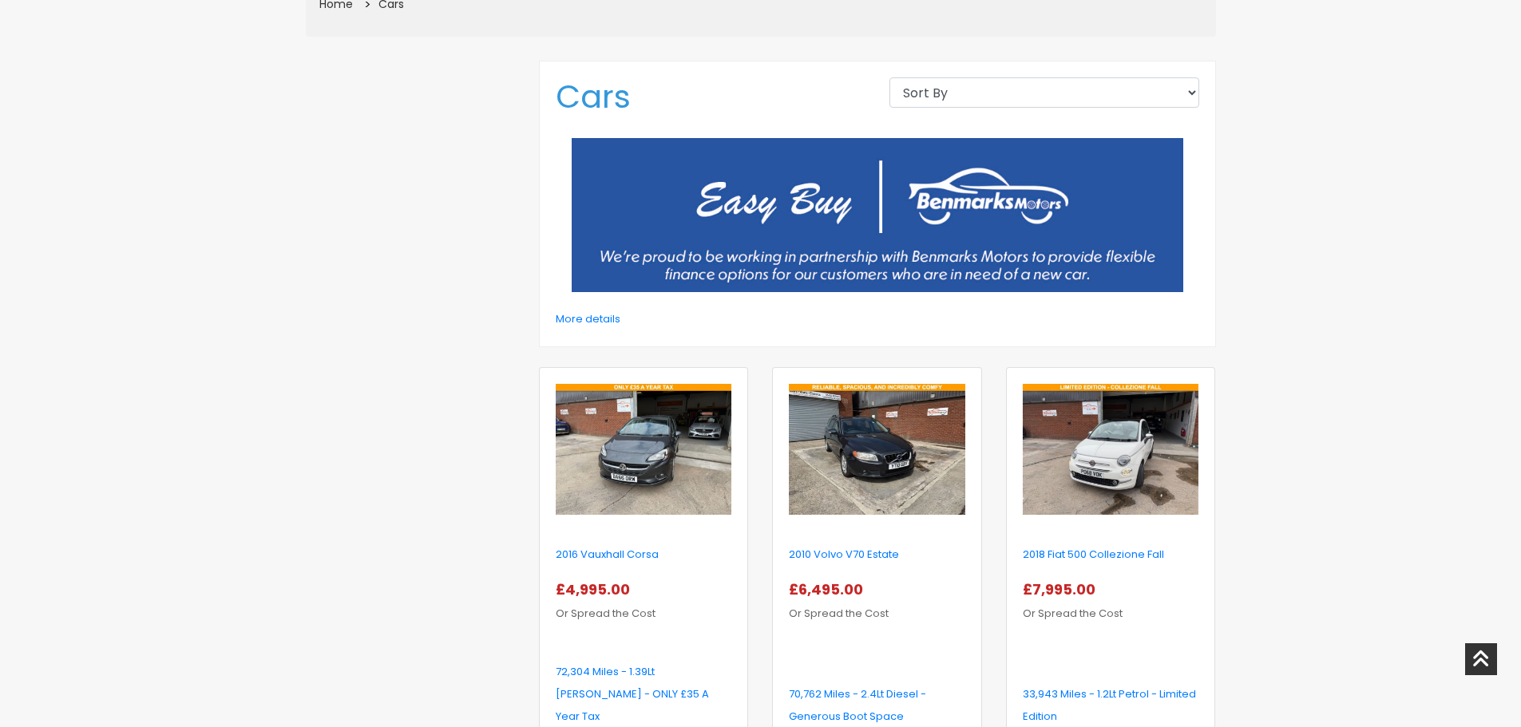
scroll to position [202, 0]
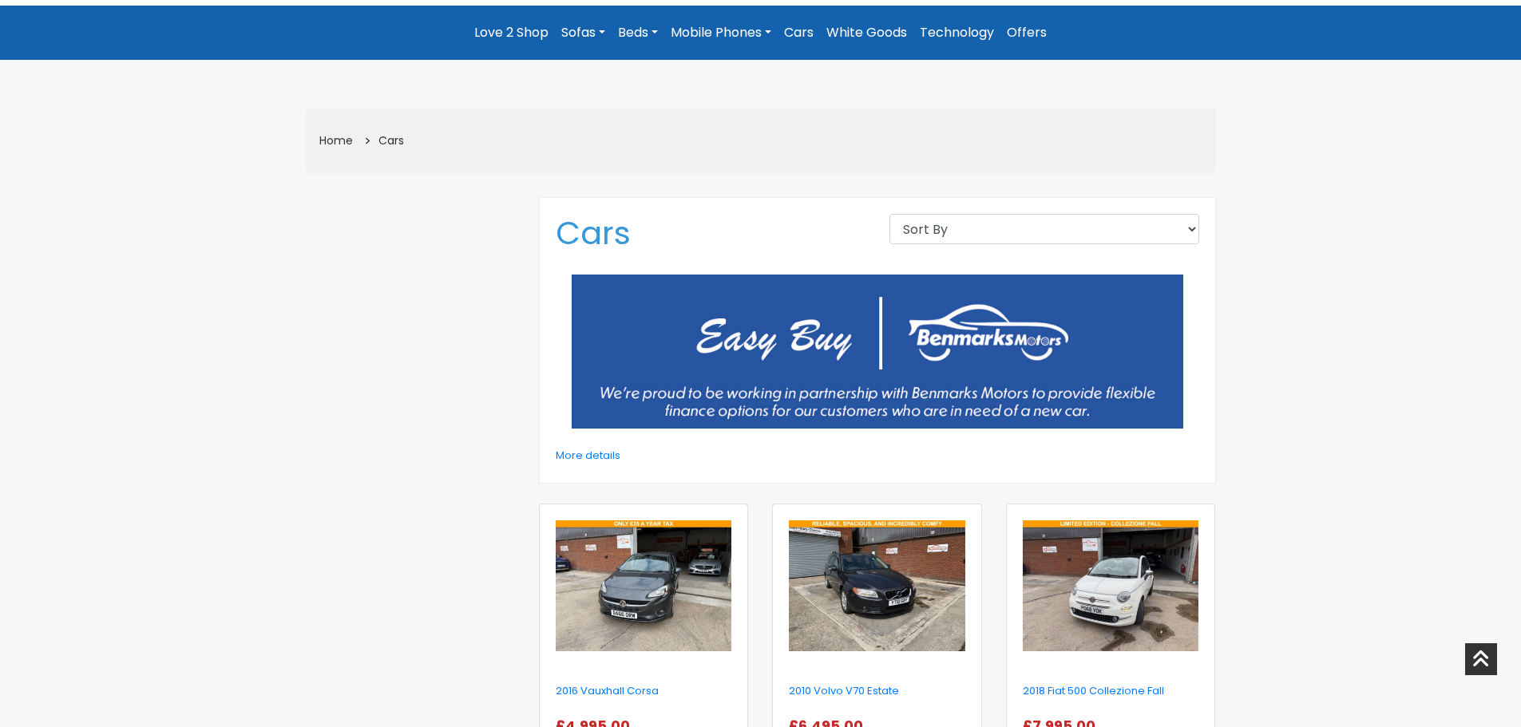
drag, startPoint x: 1318, startPoint y: 347, endPoint x: 1341, endPoint y: 260, distance: 89.9
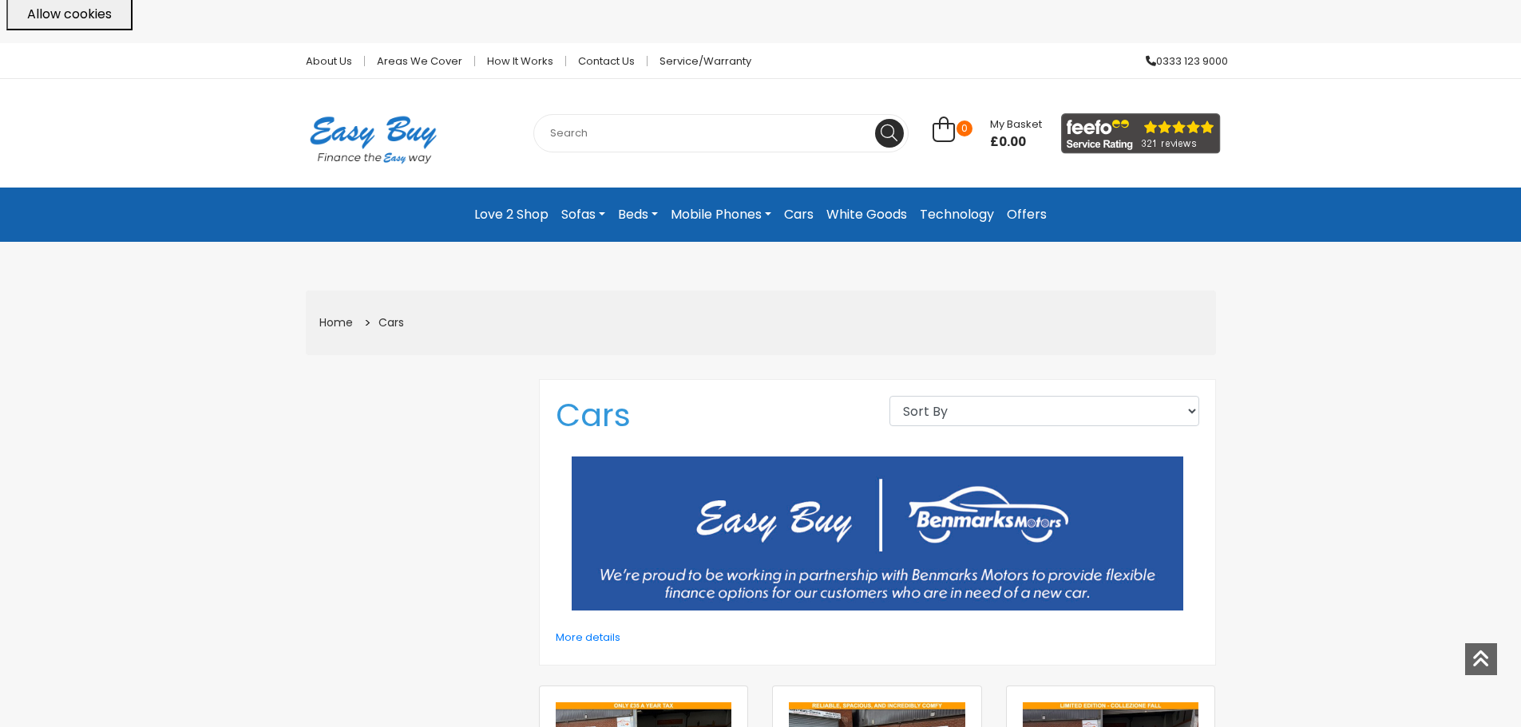
scroll to position [42, 0]
